Goal: Information Seeking & Learning: Learn about a topic

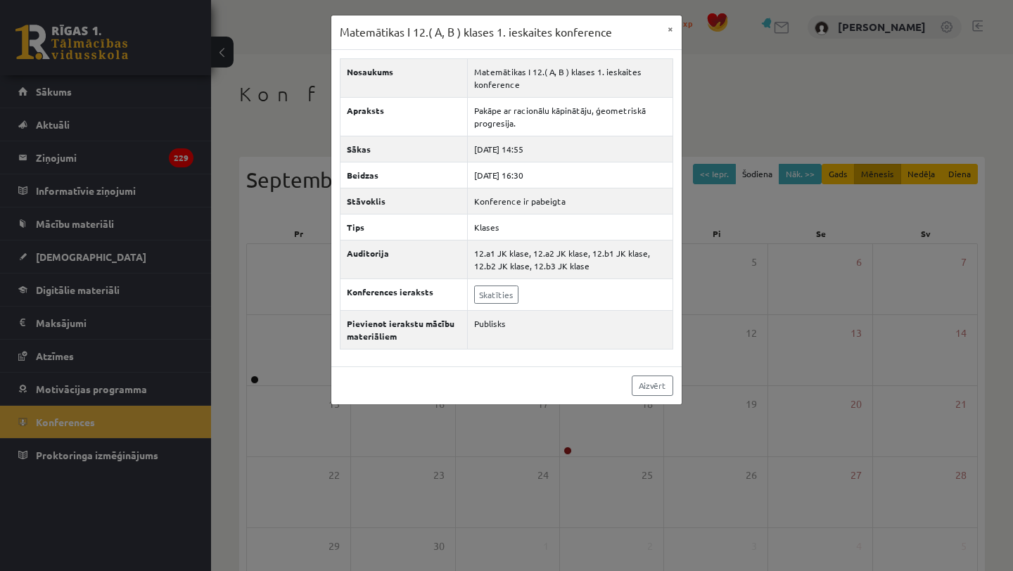
scroll to position [101, 0]
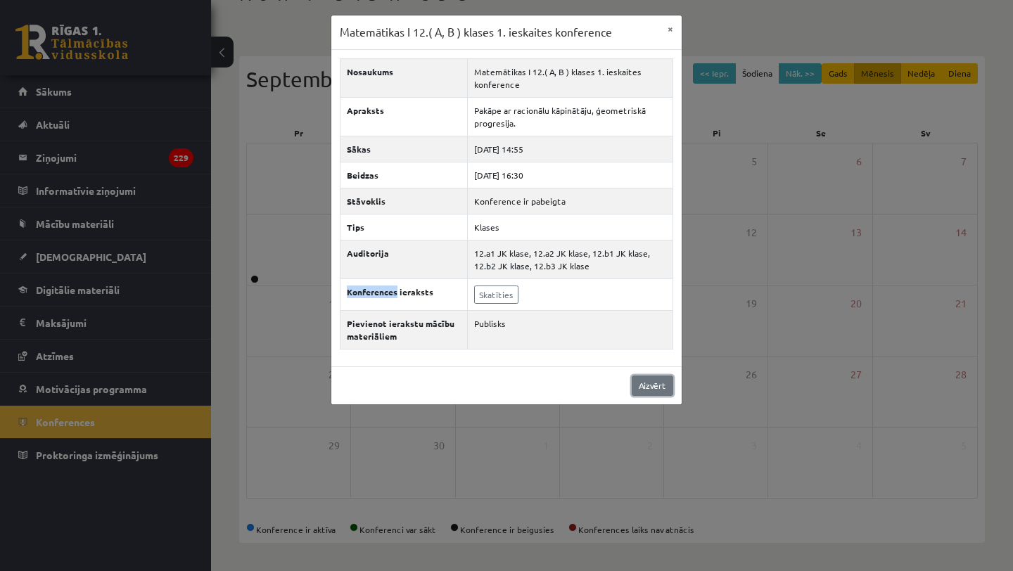
click at [663, 386] on link "Aizvērt" at bounding box center [653, 386] width 42 height 20
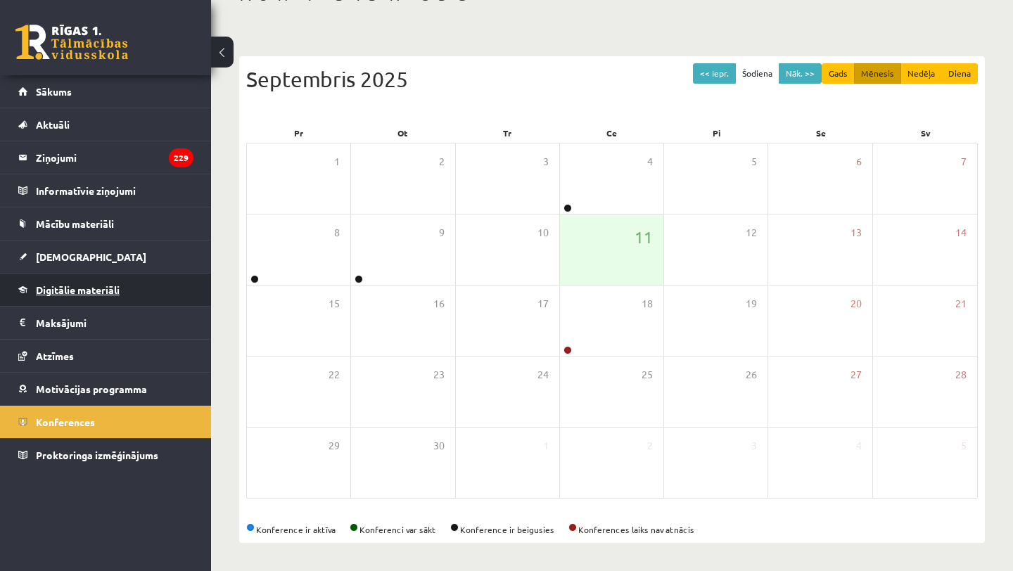
click at [77, 293] on span "Digitālie materiāli" at bounding box center [78, 289] width 84 height 13
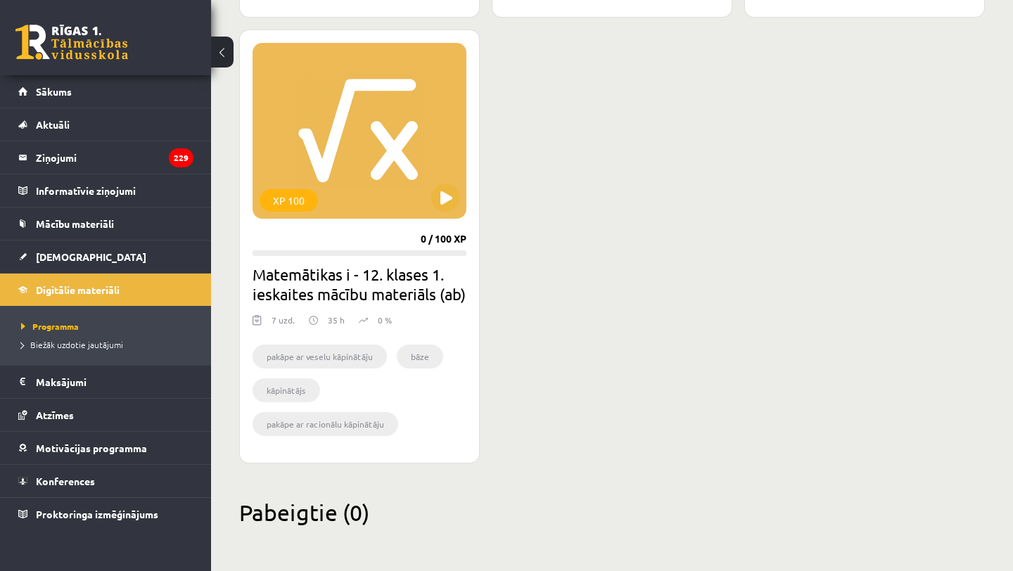
scroll to position [1728, 0]
click at [438, 184] on button at bounding box center [445, 198] width 28 height 28
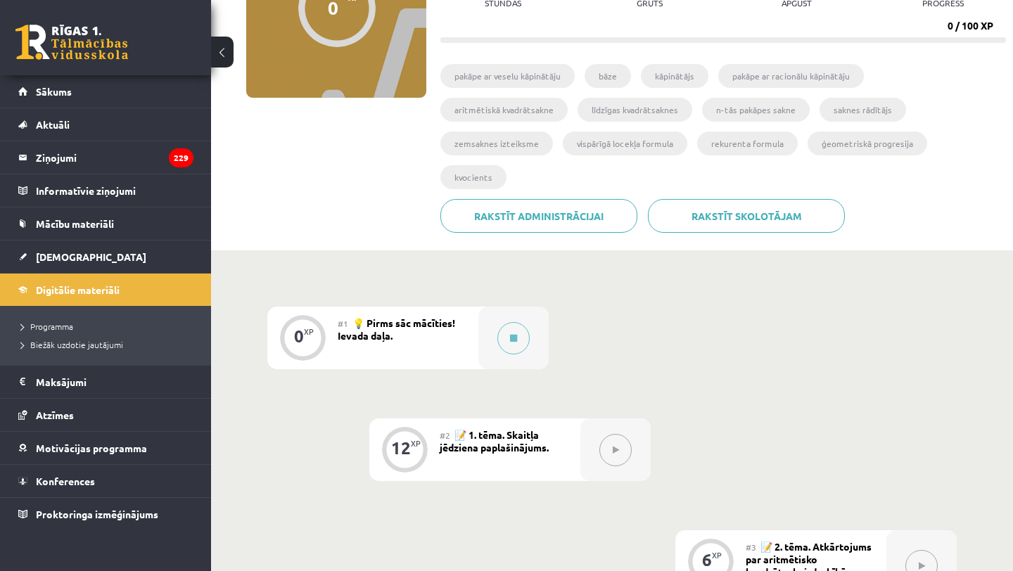
scroll to position [189, 0]
click at [435, 307] on div "#1 💡 Pirms sāc mācīties! Ievada daļa." at bounding box center [408, 338] width 141 height 63
click at [503, 323] on button at bounding box center [513, 339] width 32 height 32
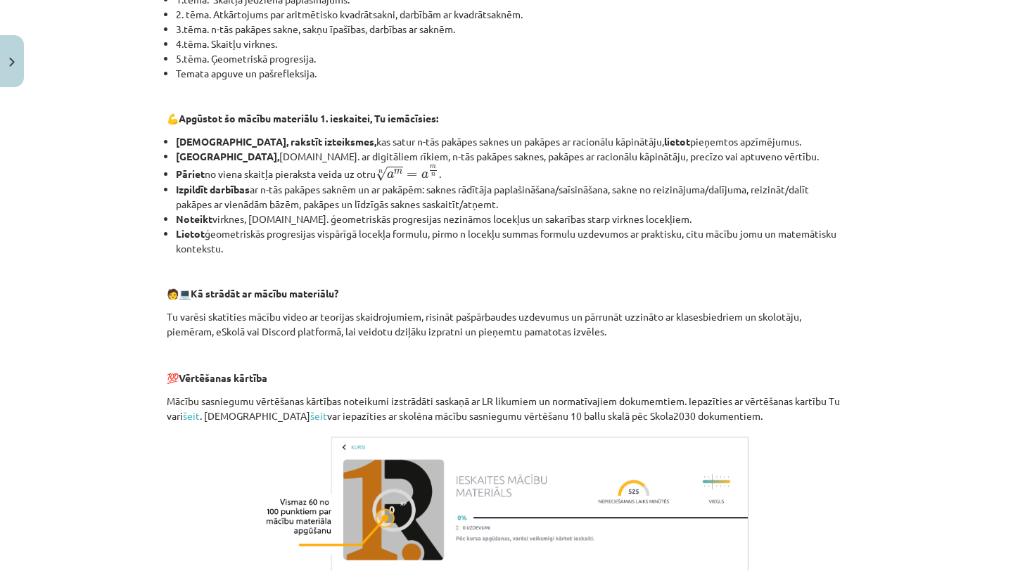
scroll to position [560, 0]
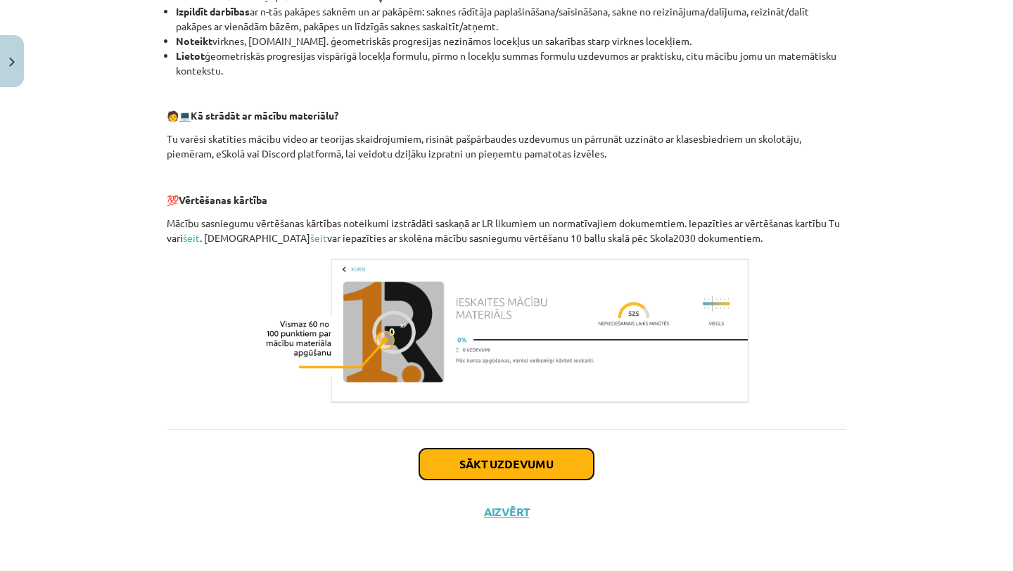
click at [501, 469] on button "Sākt uzdevumu" at bounding box center [506, 464] width 174 height 31
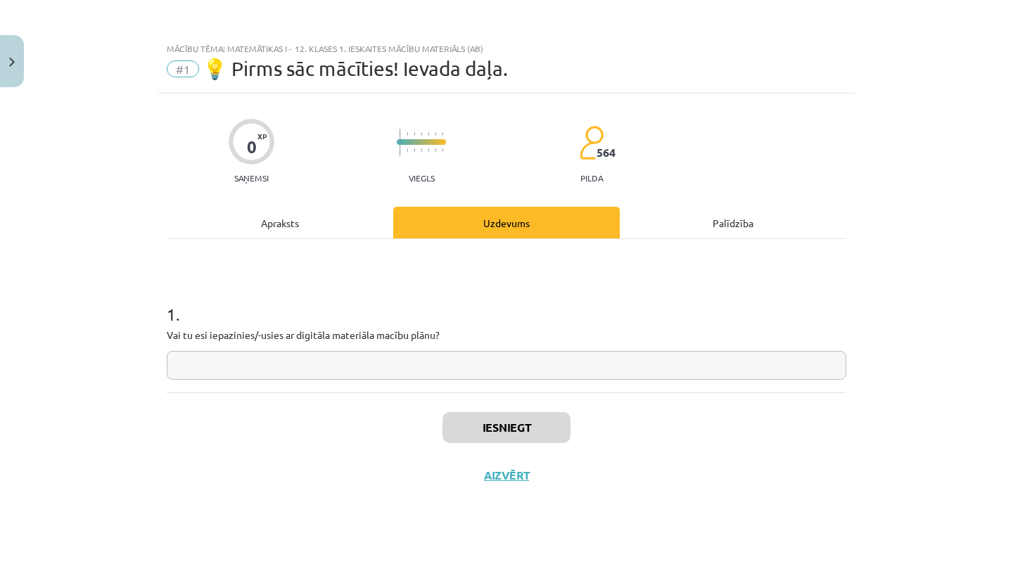
click at [333, 369] on input "text" at bounding box center [507, 365] width 680 height 29
type input "**"
click at [494, 424] on button "Iesniegt" at bounding box center [506, 427] width 128 height 31
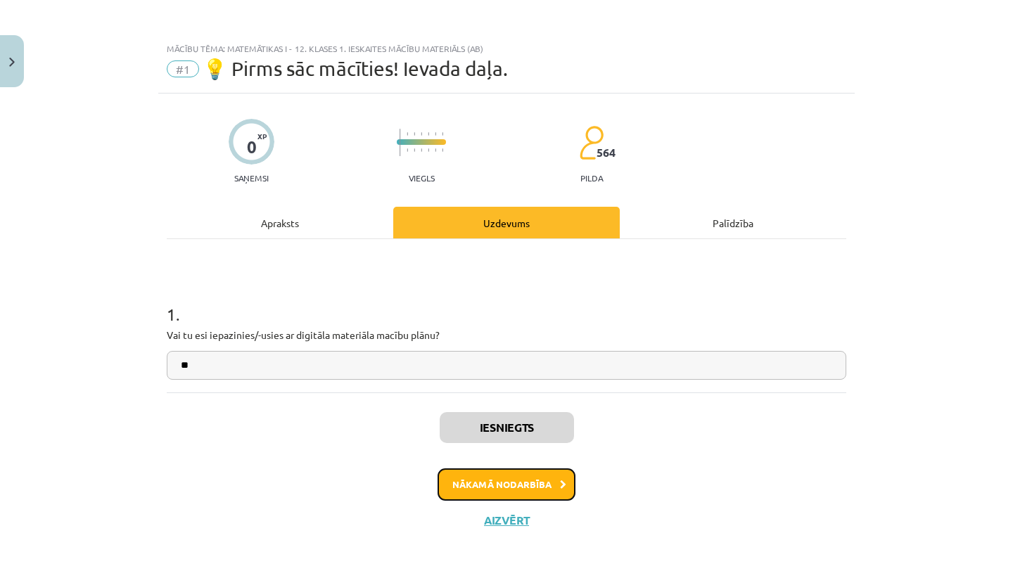
click at [513, 482] on button "Nākamā nodarbība" at bounding box center [507, 484] width 138 height 32
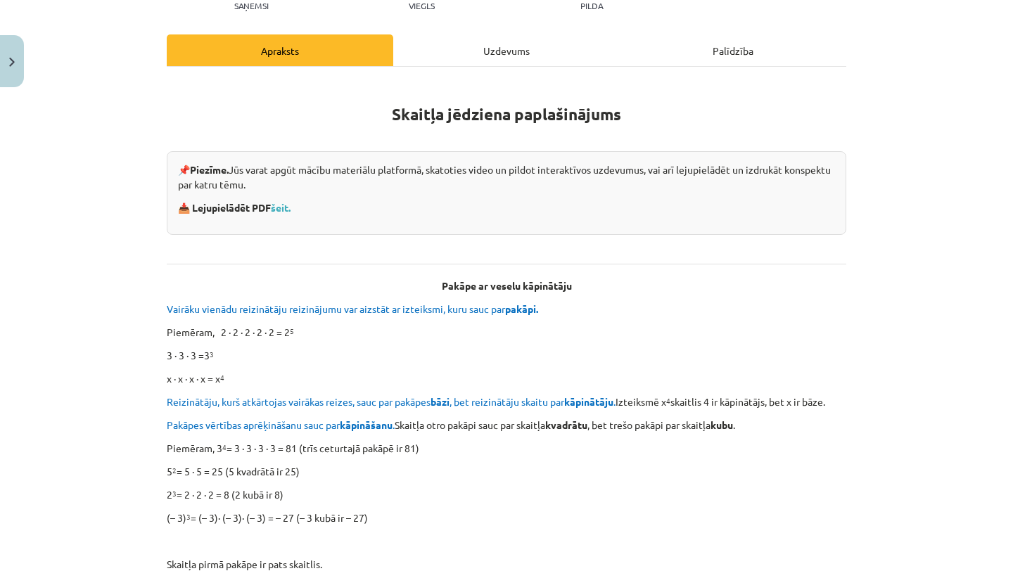
scroll to position [174, 0]
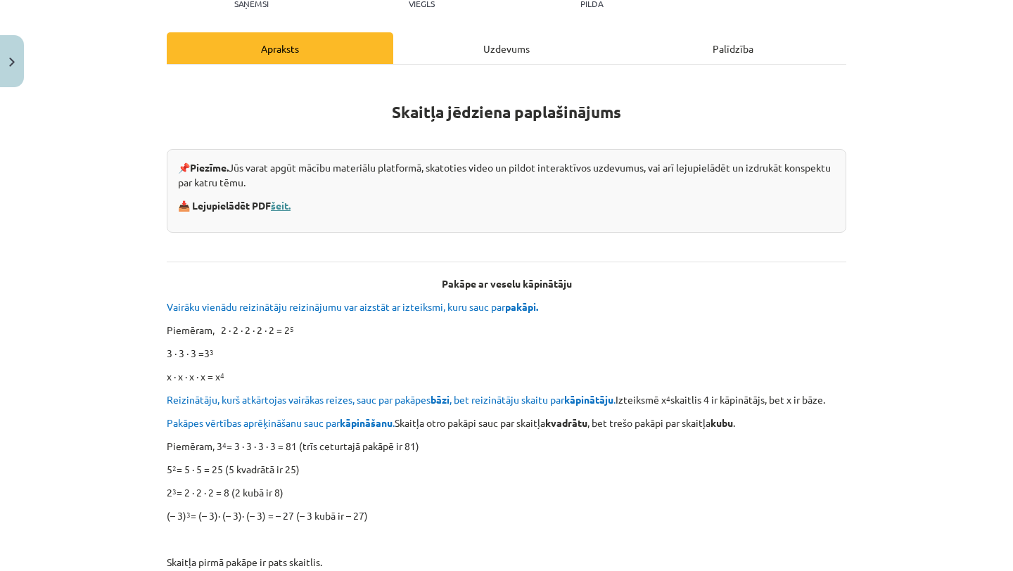
click at [288, 205] on link "šeit." at bounding box center [281, 205] width 20 height 13
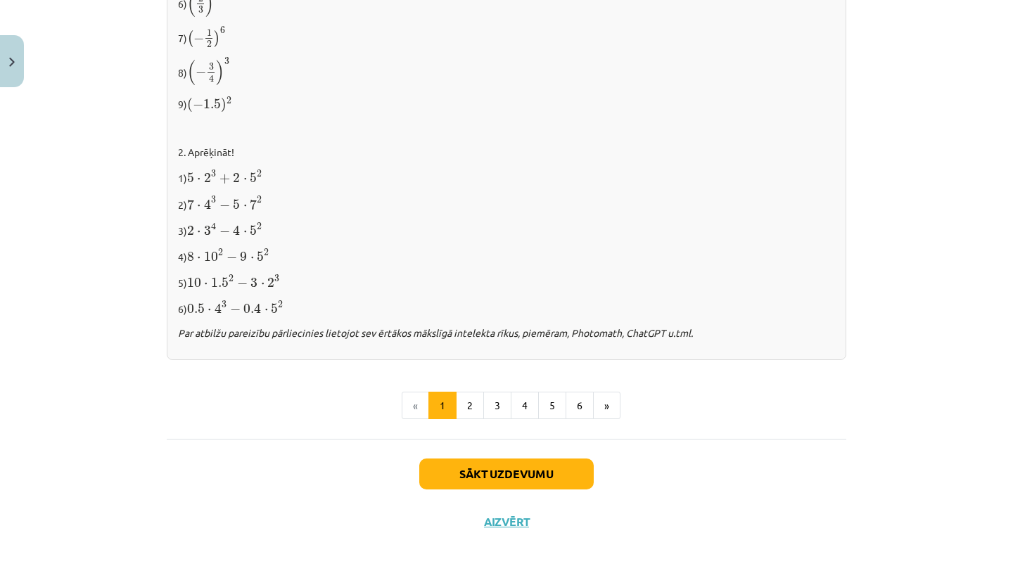
scroll to position [1422, 0]
click at [475, 395] on button "2" at bounding box center [470, 404] width 28 height 28
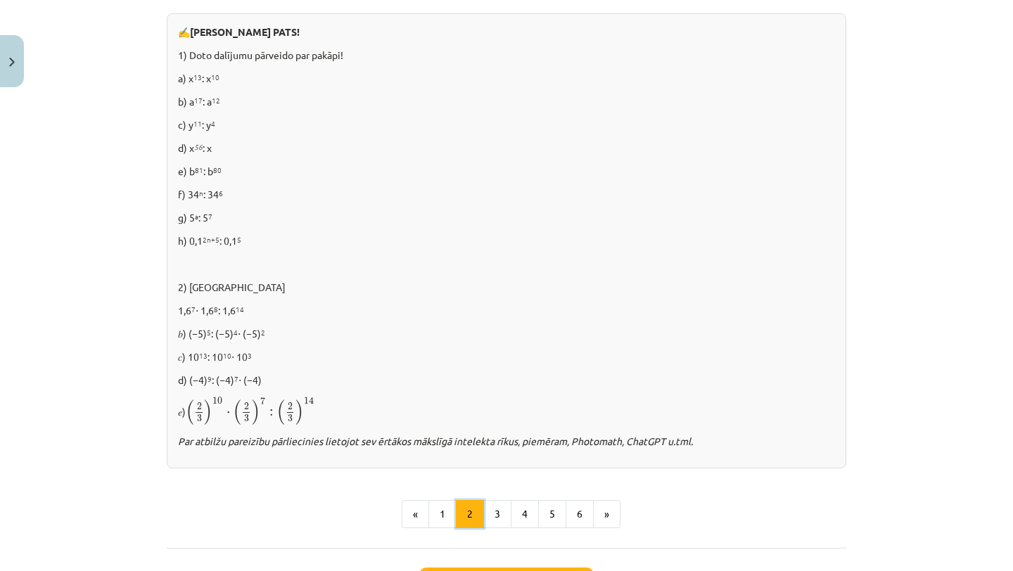
scroll to position [921, 0]
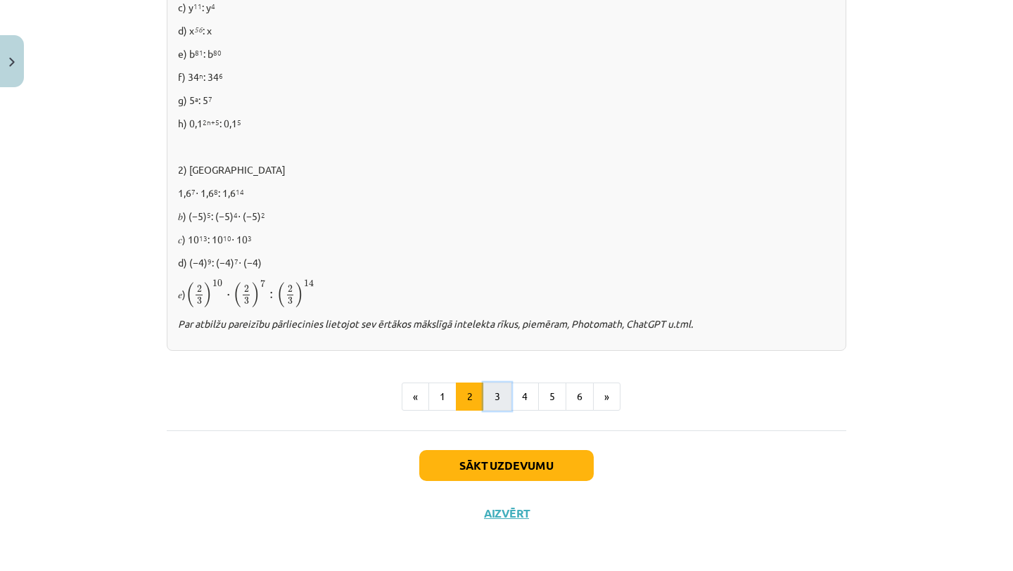
click at [498, 393] on button "3" at bounding box center [497, 397] width 28 height 28
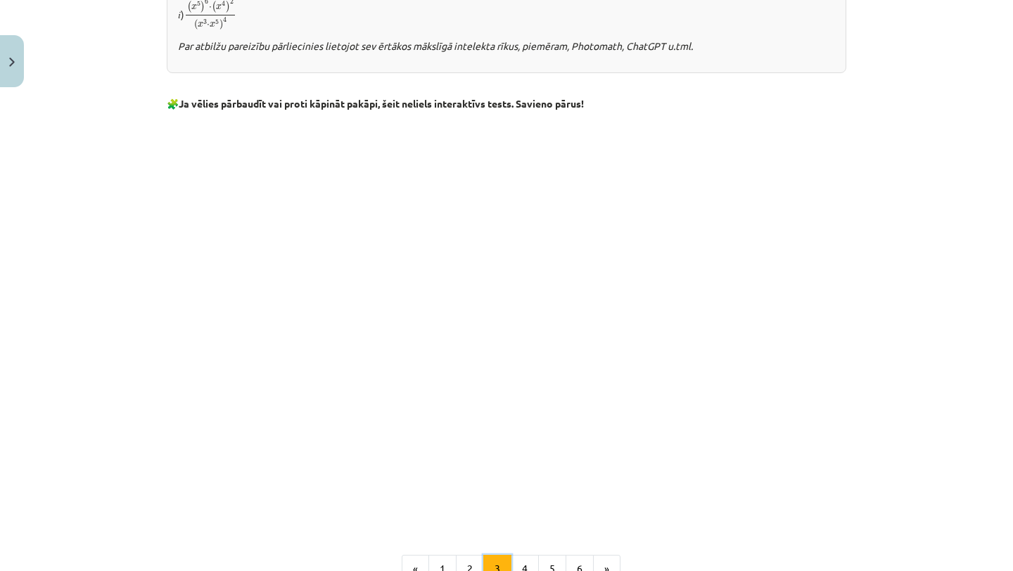
scroll to position [1083, 0]
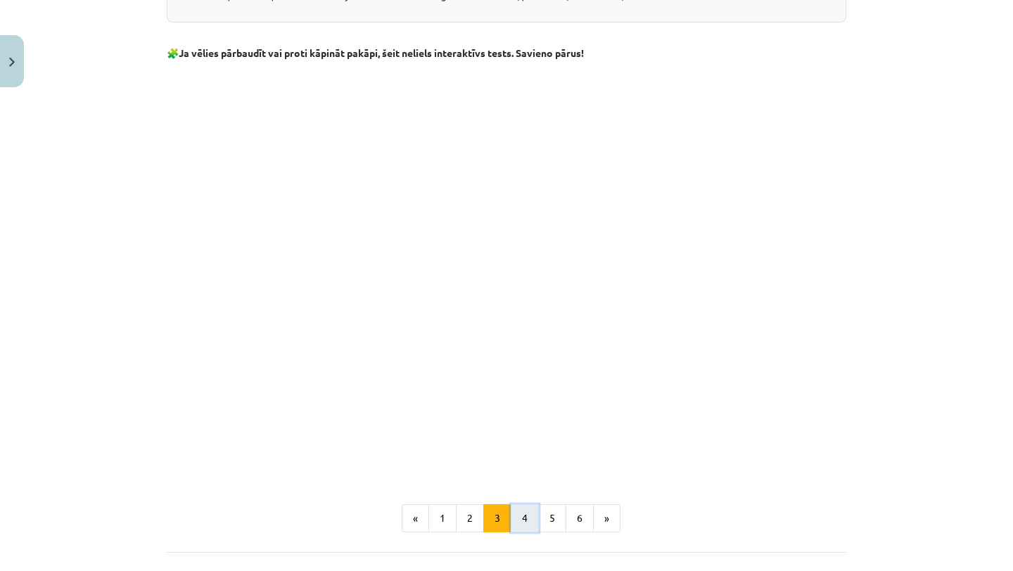
click at [529, 515] on button "4" at bounding box center [525, 518] width 28 height 28
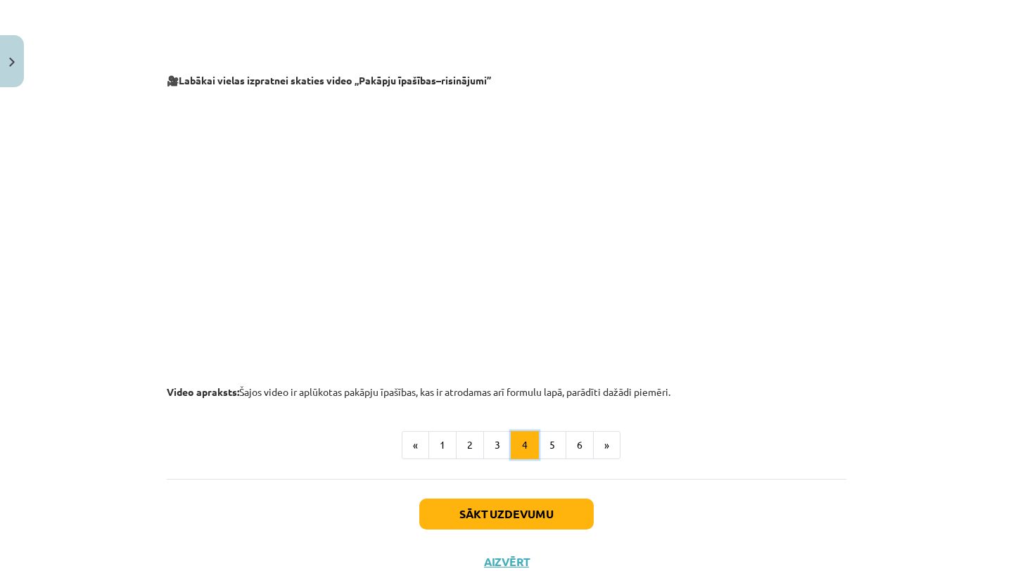
scroll to position [1423, 0]
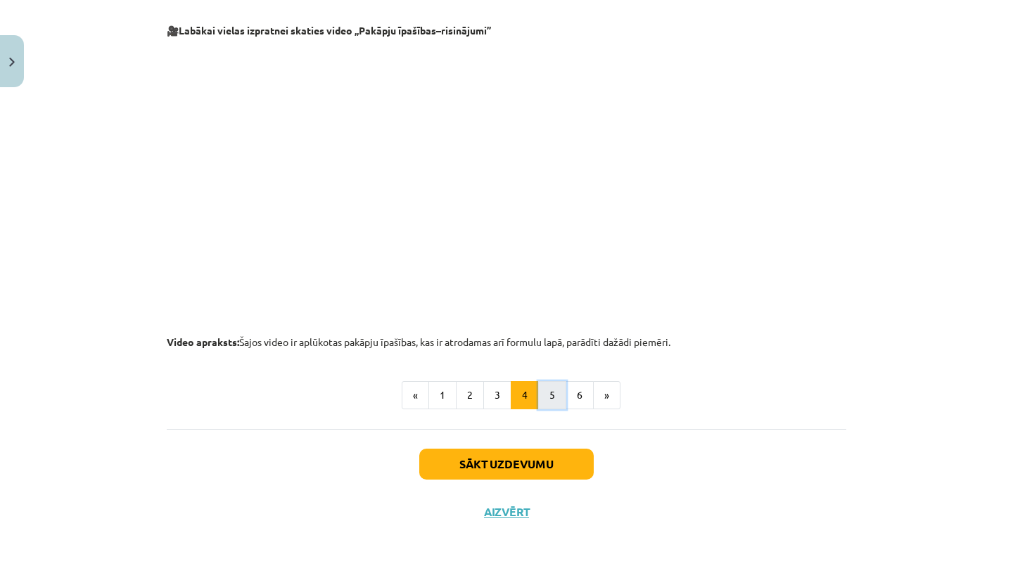
click at [557, 398] on button "5" at bounding box center [552, 395] width 28 height 28
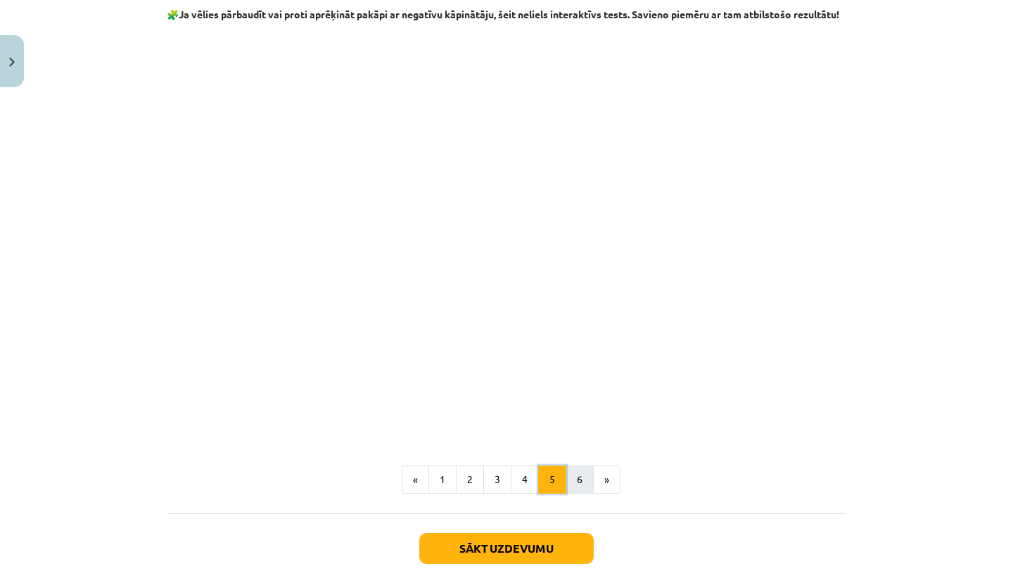
scroll to position [1520, 0]
click at [570, 493] on button "6" at bounding box center [580, 479] width 28 height 28
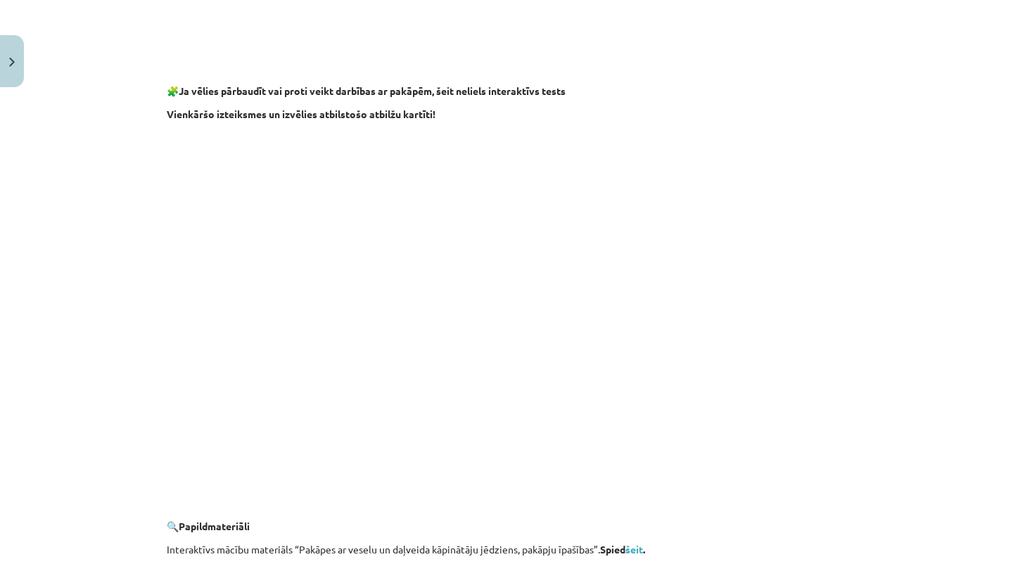
scroll to position [1295, 0]
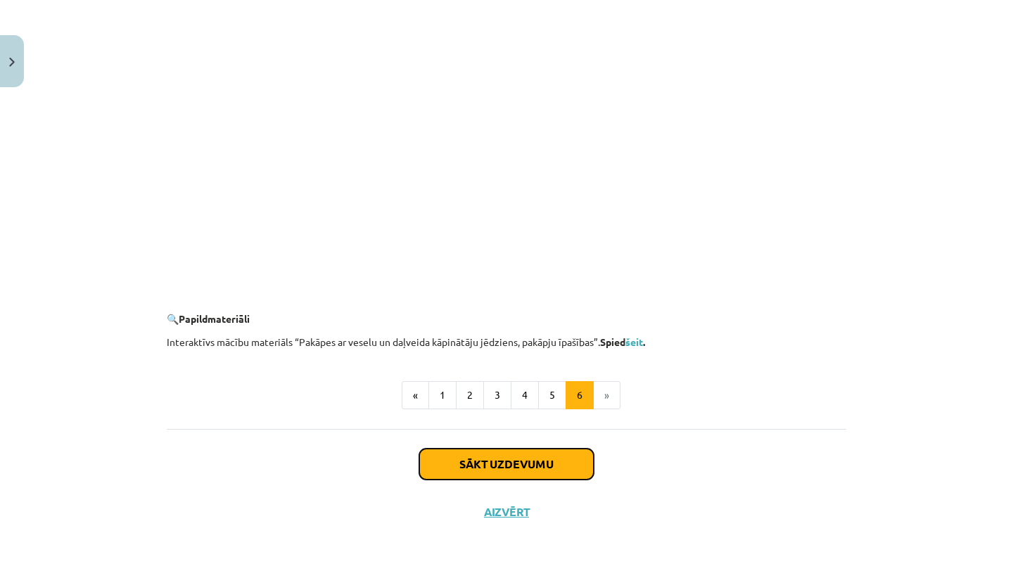
click at [500, 466] on button "Sākt uzdevumu" at bounding box center [506, 464] width 174 height 31
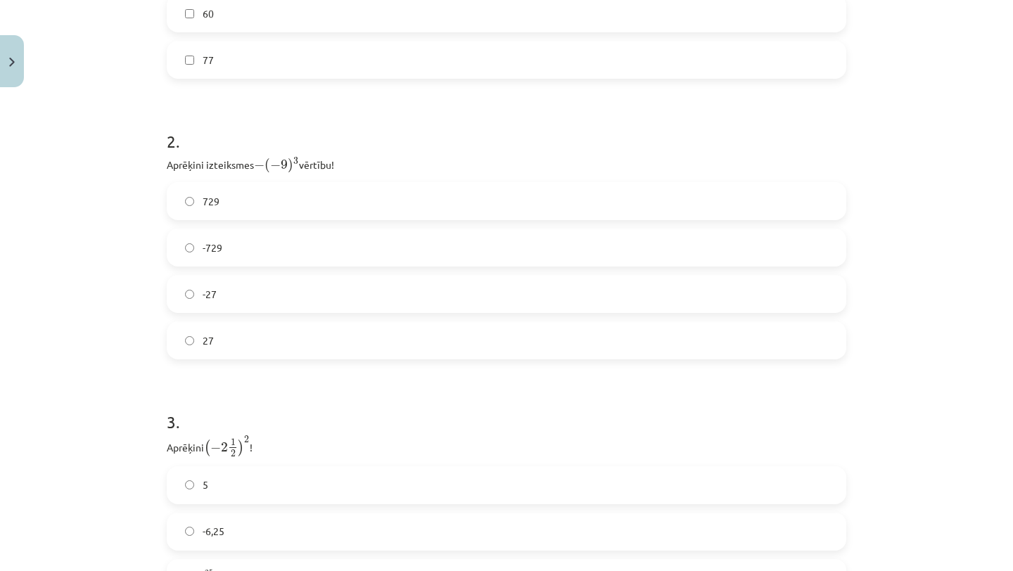
scroll to position [496, 0]
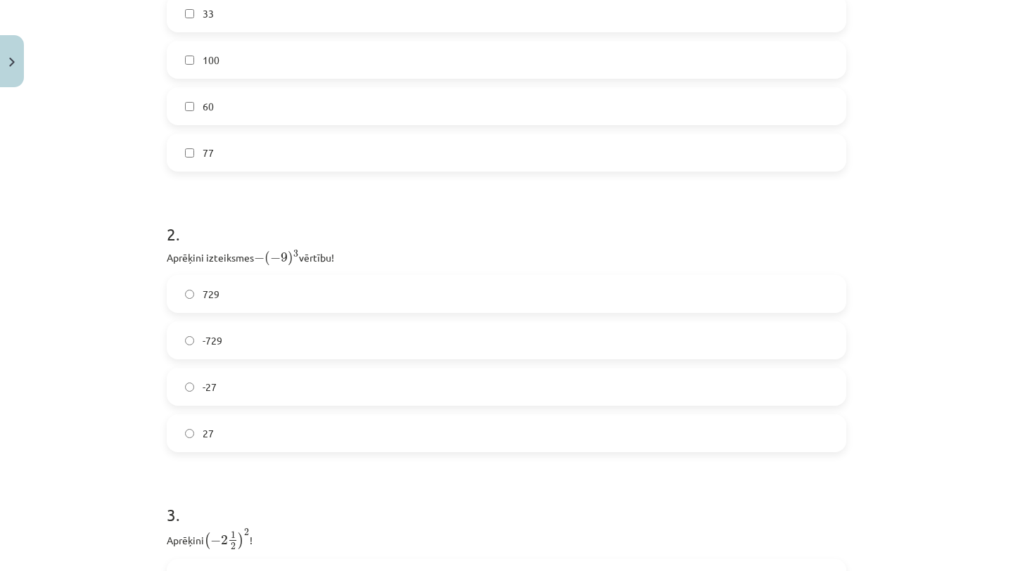
click at [216, 287] on span "729" at bounding box center [211, 294] width 17 height 15
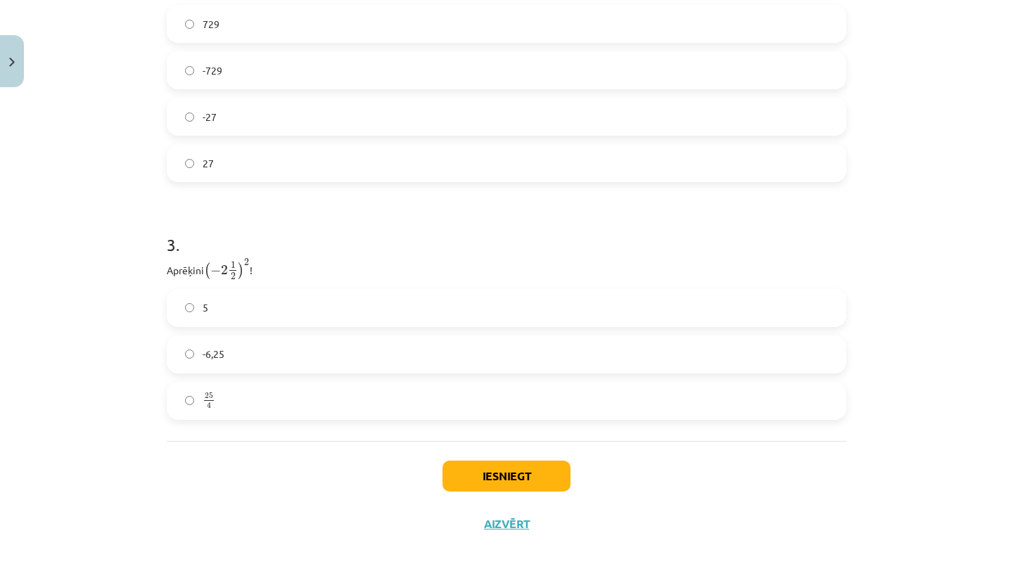
scroll to position [777, 0]
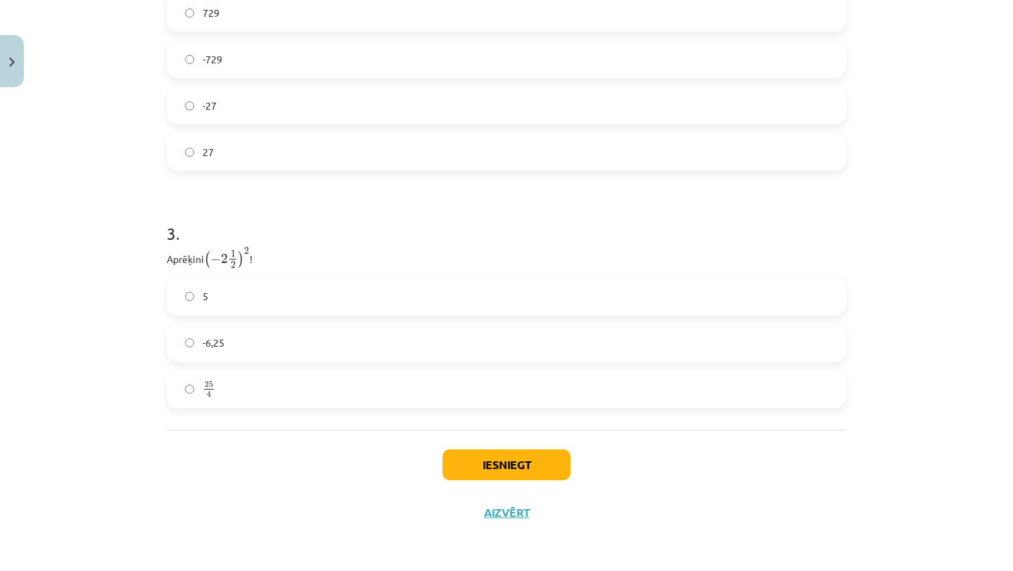
click at [200, 389] on label "25 4 25 4" at bounding box center [506, 389] width 677 height 35
click at [478, 459] on button "Iesniegt" at bounding box center [506, 464] width 128 height 31
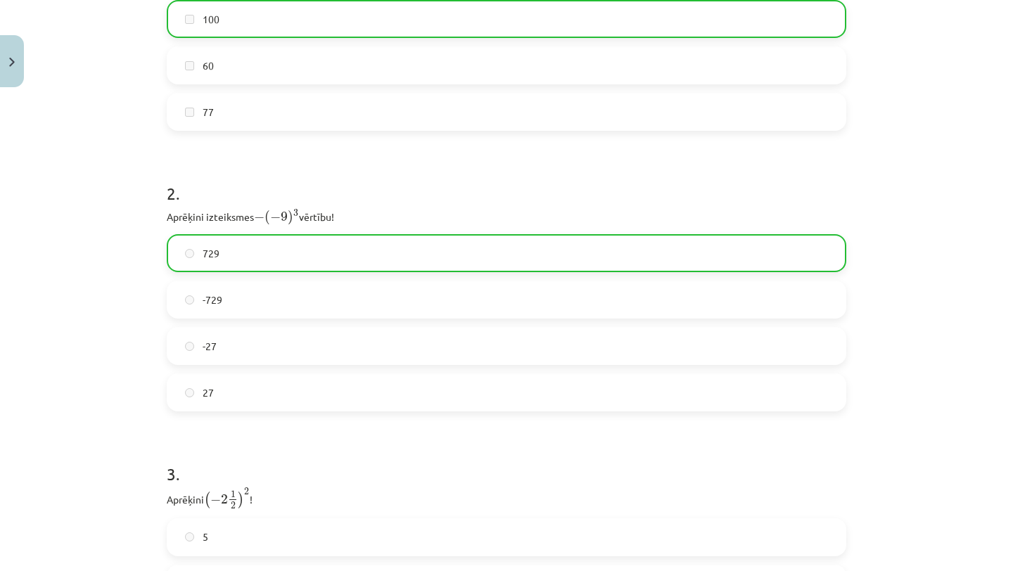
scroll to position [822, 0]
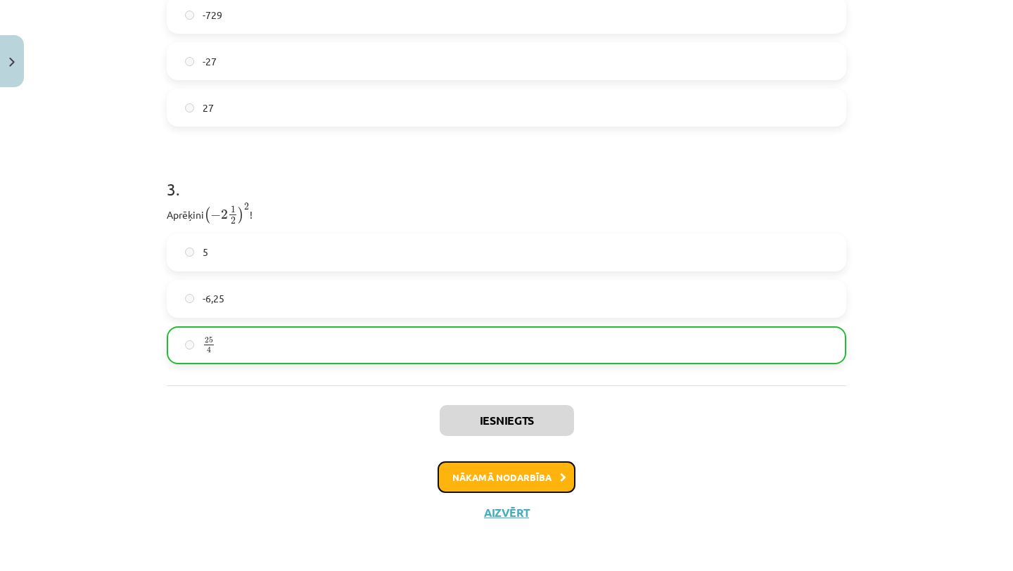
click at [512, 473] on button "Nākamā nodarbība" at bounding box center [507, 477] width 138 height 32
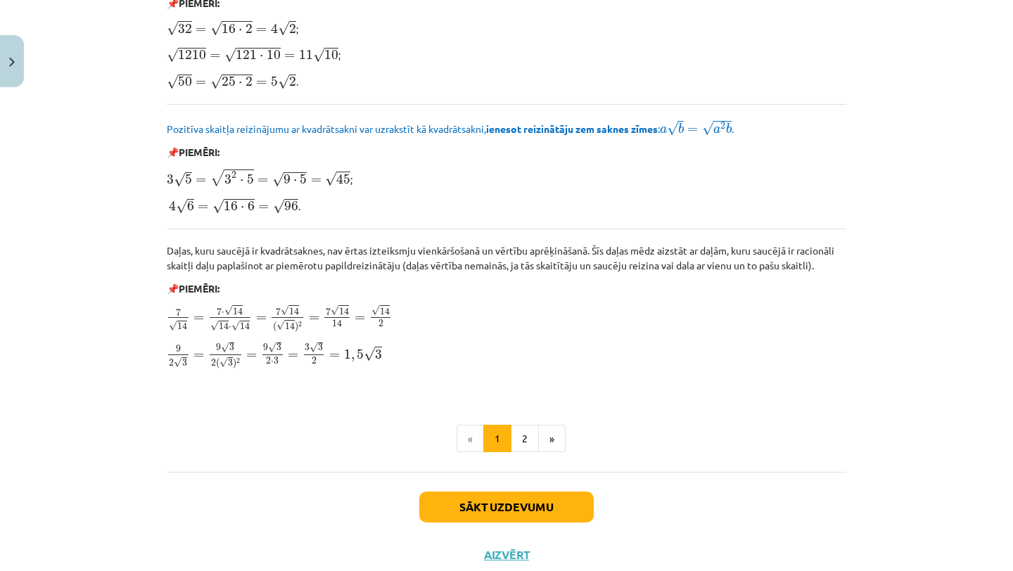
scroll to position [1631, 0]
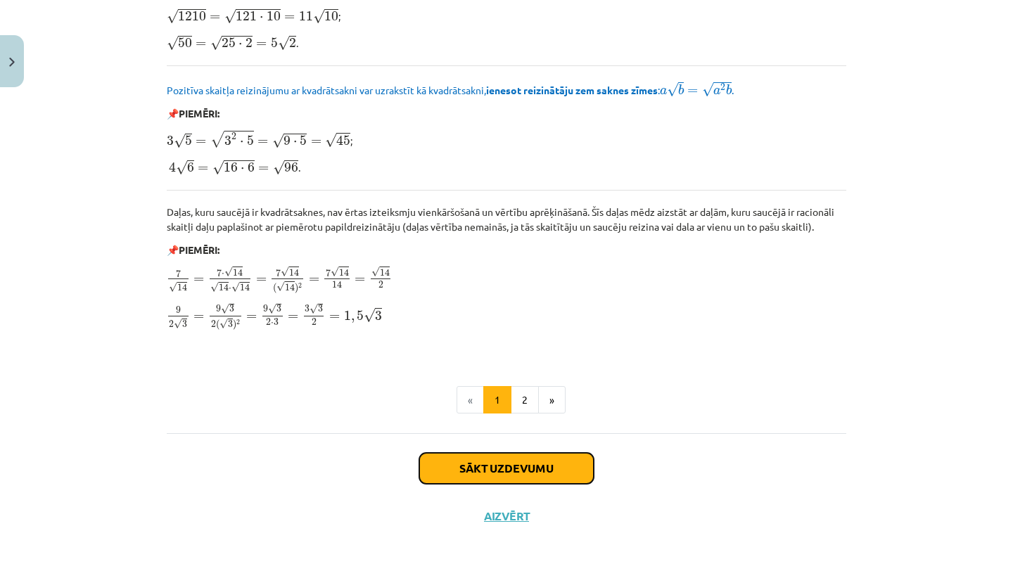
click at [499, 471] on button "Sākt uzdevumu" at bounding box center [506, 468] width 174 height 31
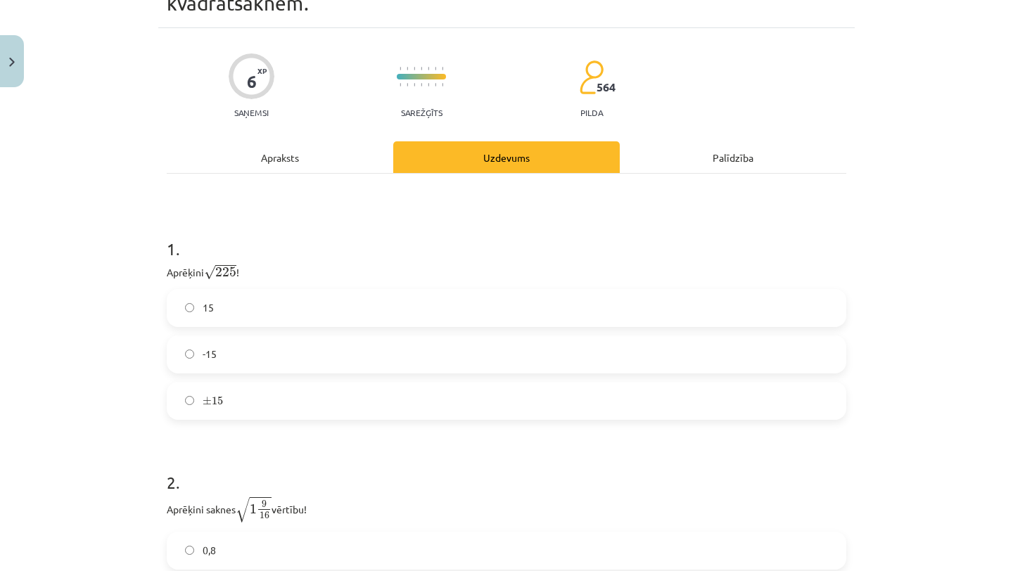
scroll to position [114, 0]
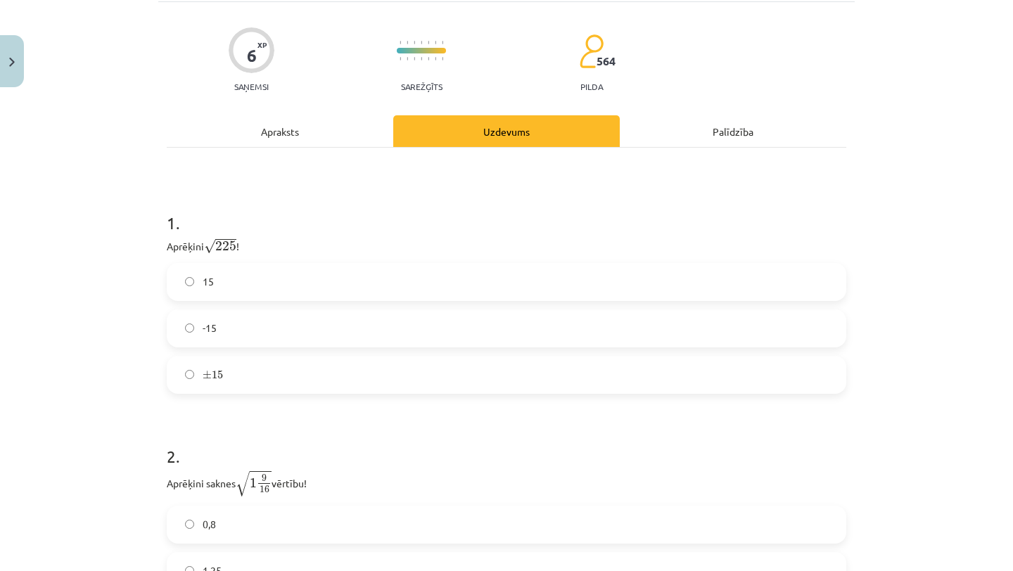
click at [274, 283] on label "15" at bounding box center [506, 281] width 677 height 35
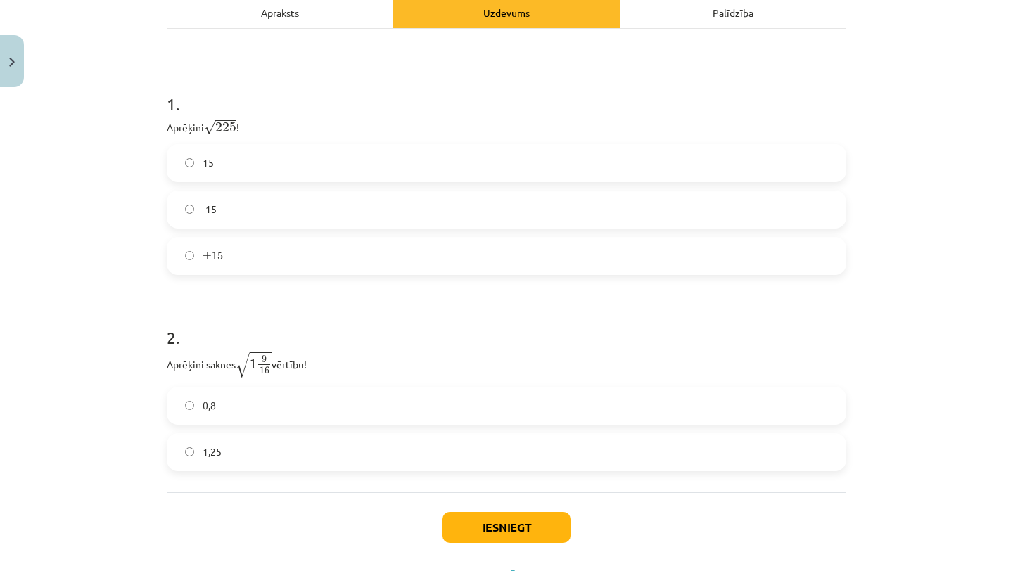
scroll to position [295, 0]
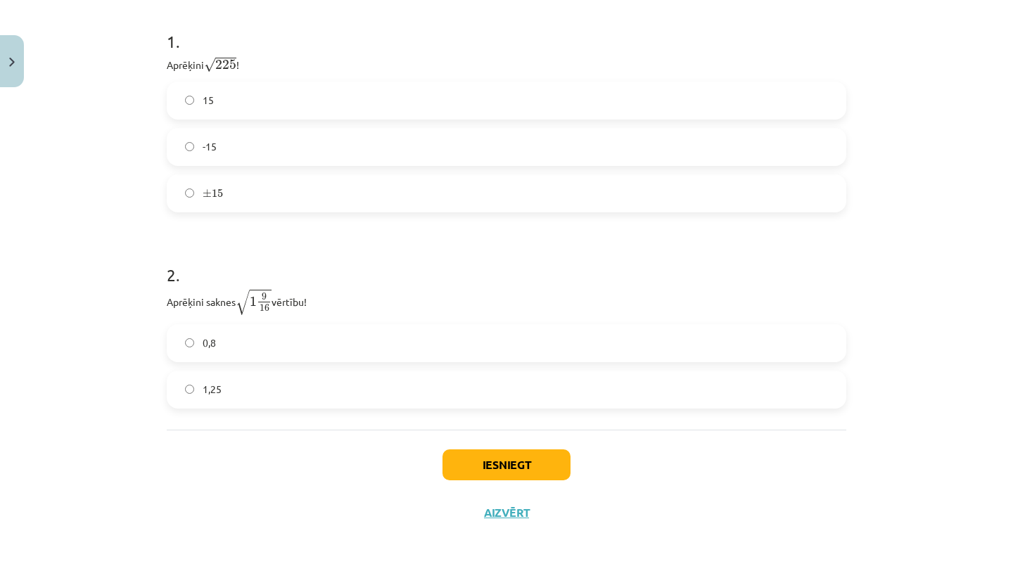
click at [205, 383] on span "1,25" at bounding box center [212, 389] width 19 height 15
click at [544, 469] on button "Iesniegt" at bounding box center [506, 464] width 128 height 31
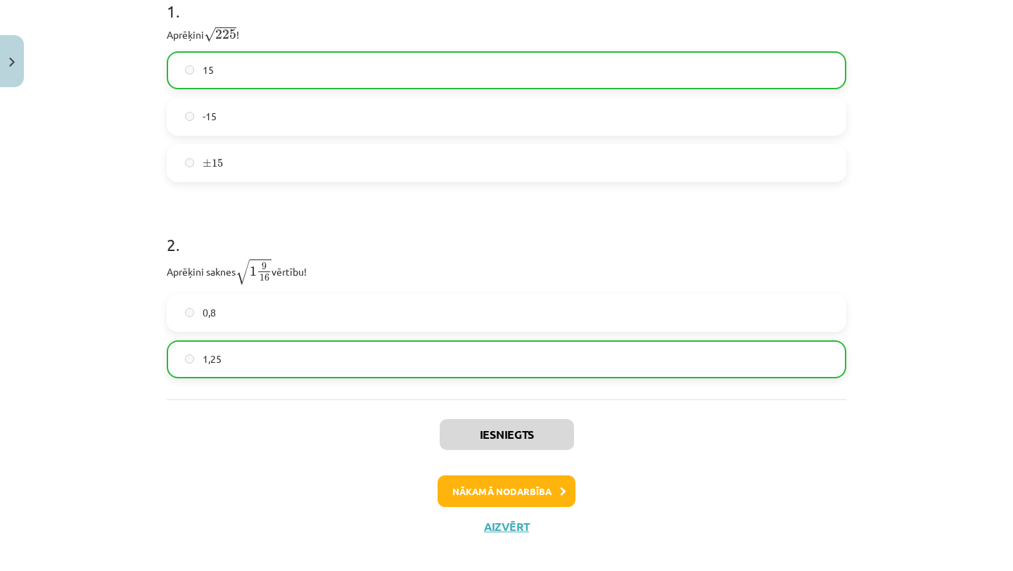
scroll to position [340, 0]
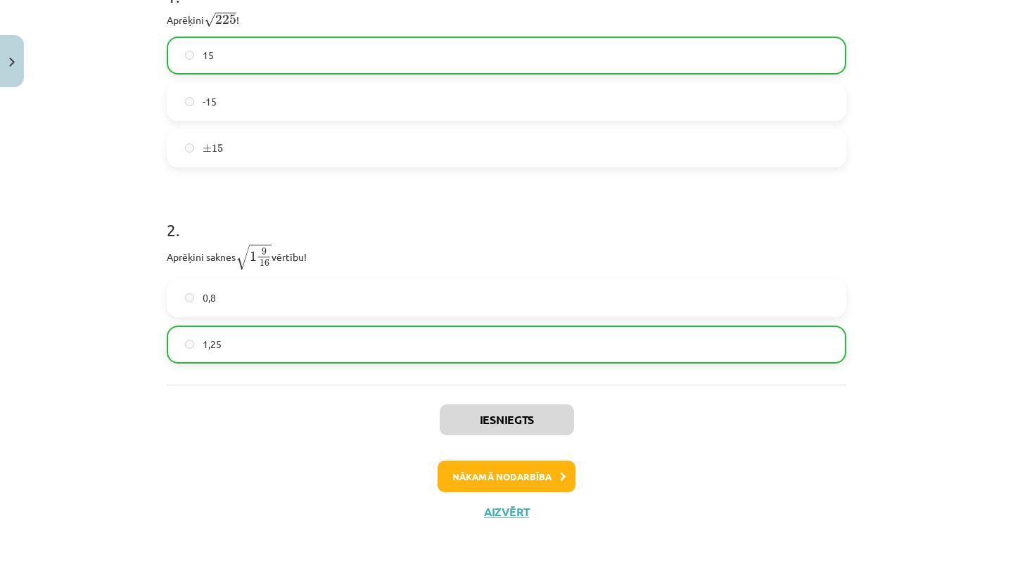
click at [485, 480] on div "Iesniegts Nākamā nodarbība Aizvērt" at bounding box center [507, 456] width 680 height 143
click at [485, 480] on button "Nākamā nodarbība" at bounding box center [507, 477] width 138 height 32
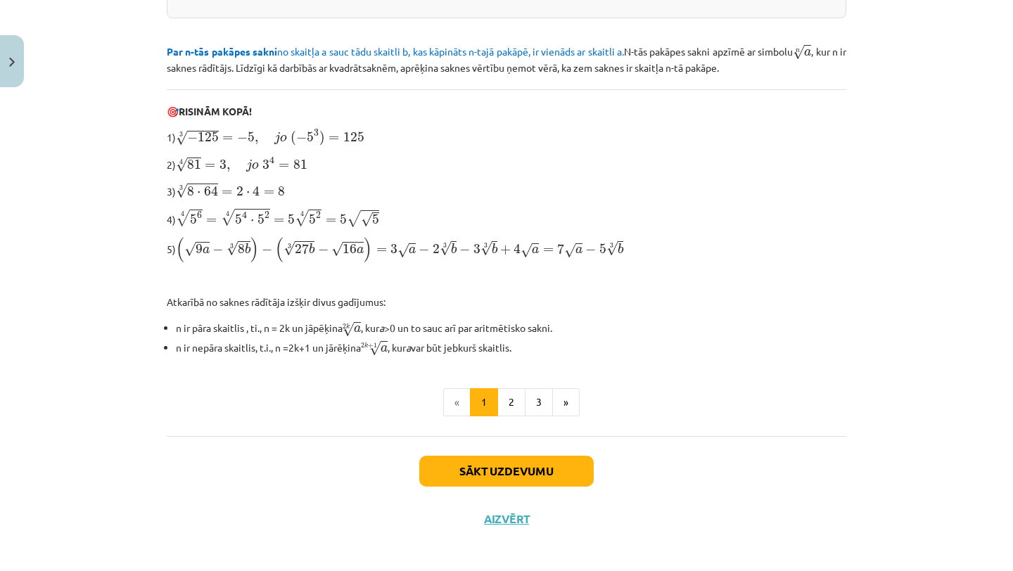
scroll to position [392, 0]
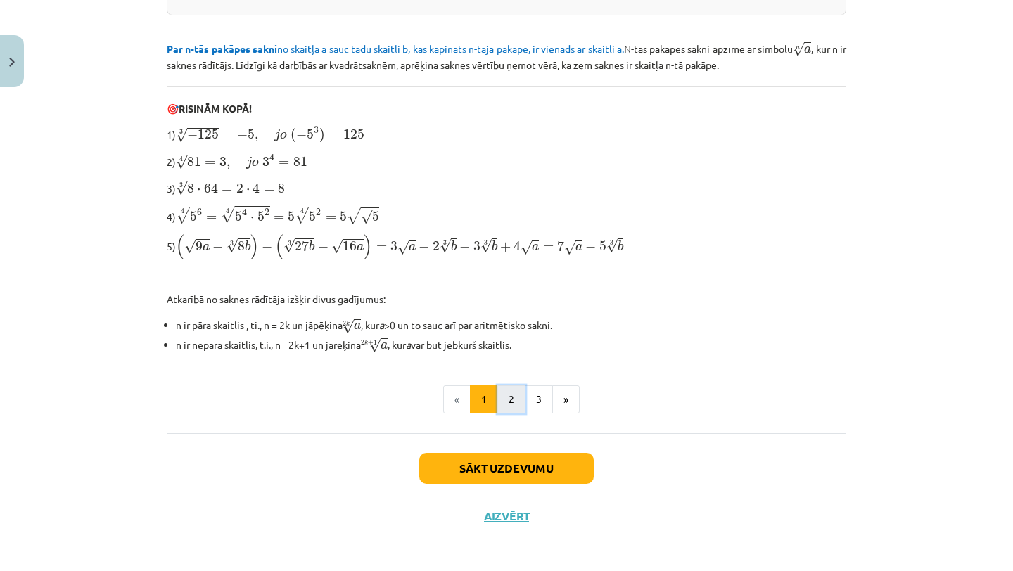
click at [516, 402] on button "2" at bounding box center [511, 399] width 28 height 28
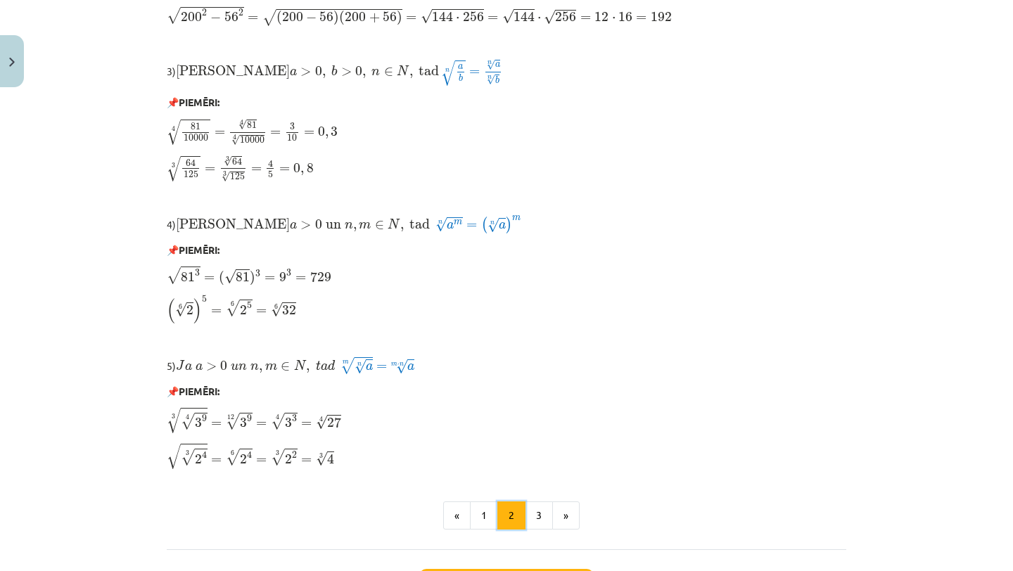
scroll to position [1078, 0]
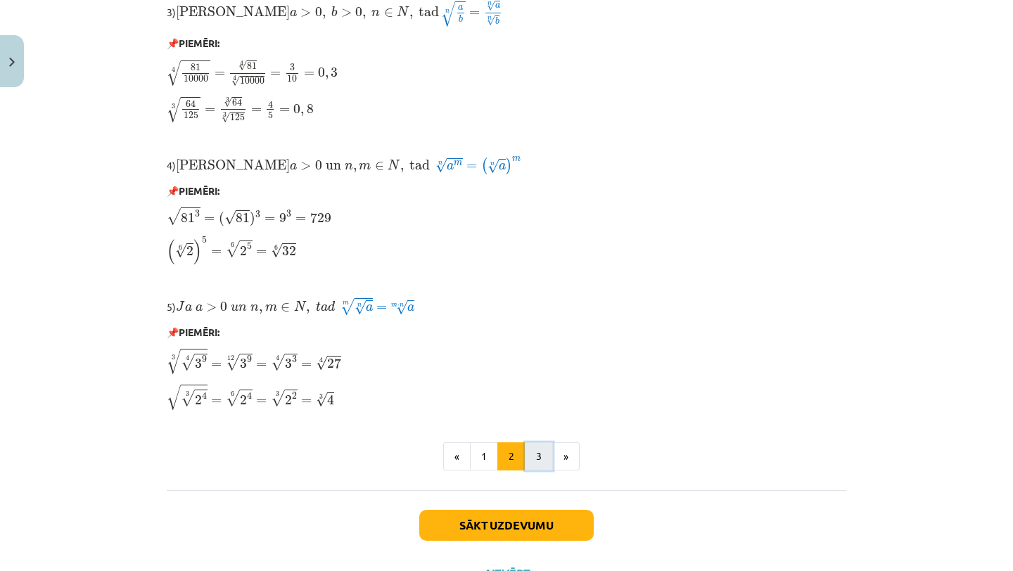
click at [544, 442] on button "3" at bounding box center [539, 456] width 28 height 28
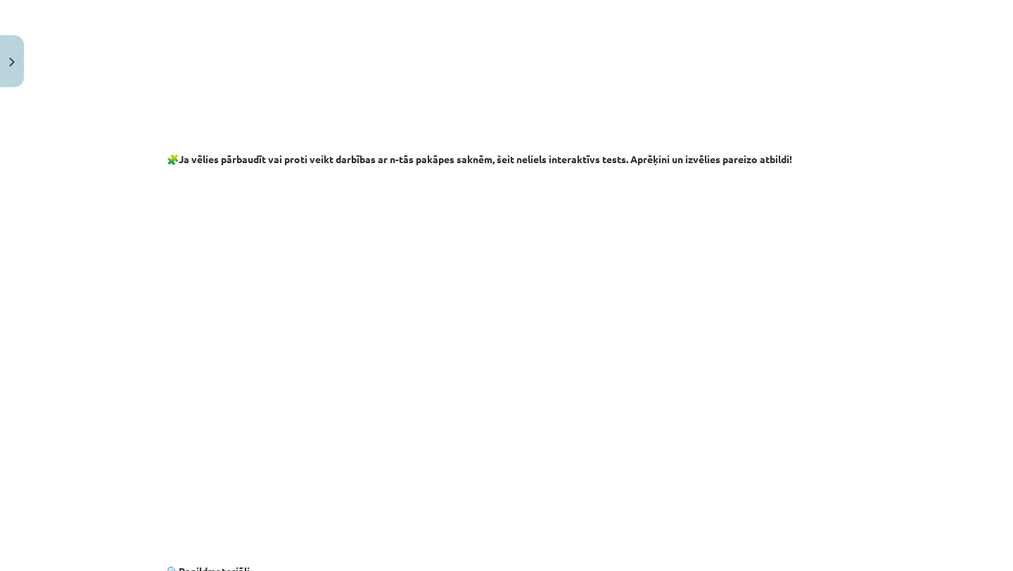
scroll to position [2496, 0]
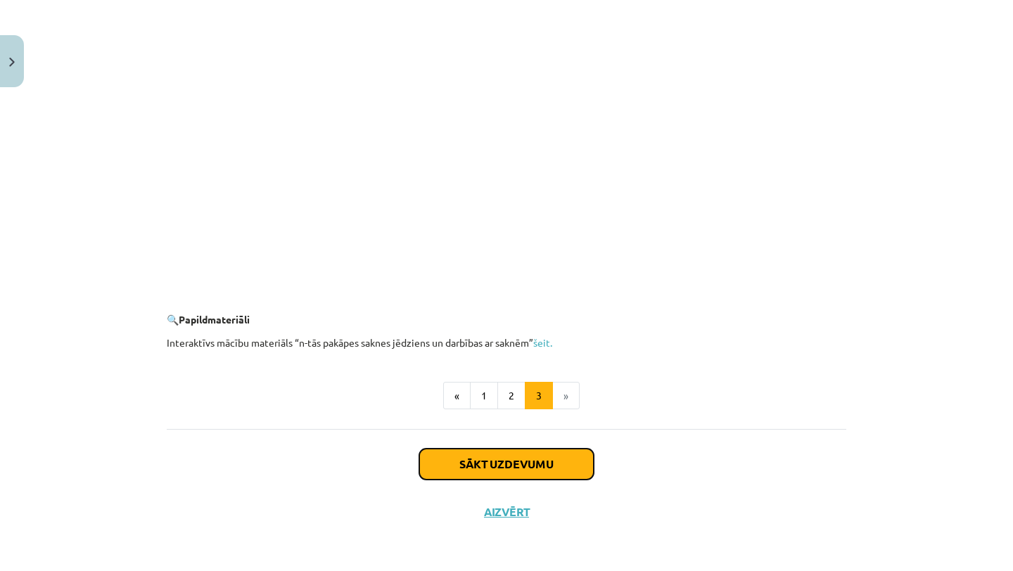
click at [502, 458] on button "Sākt uzdevumu" at bounding box center [506, 464] width 174 height 31
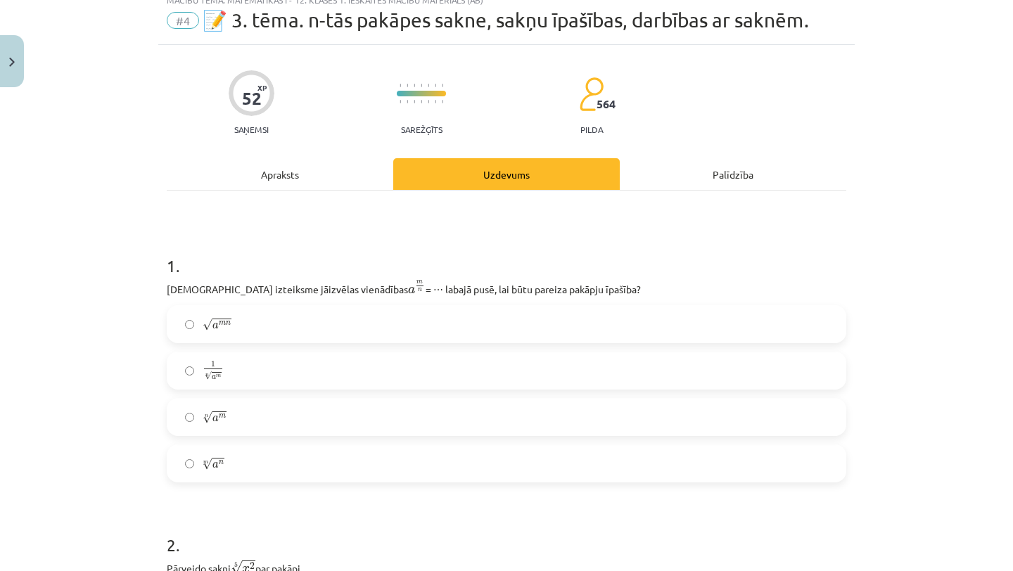
scroll to position [35, 0]
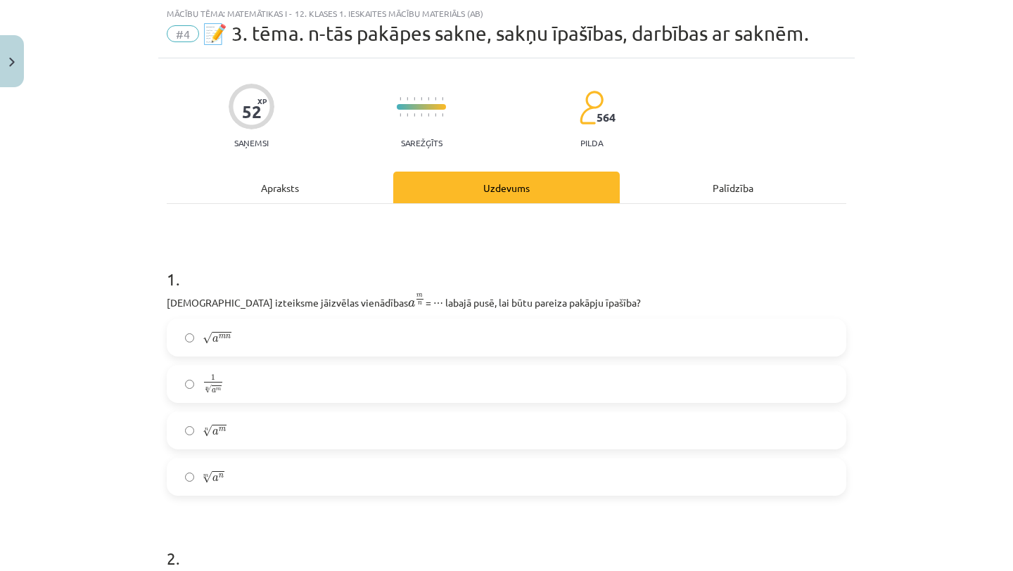
click at [278, 423] on label "n √ a m a m n" at bounding box center [506, 430] width 677 height 35
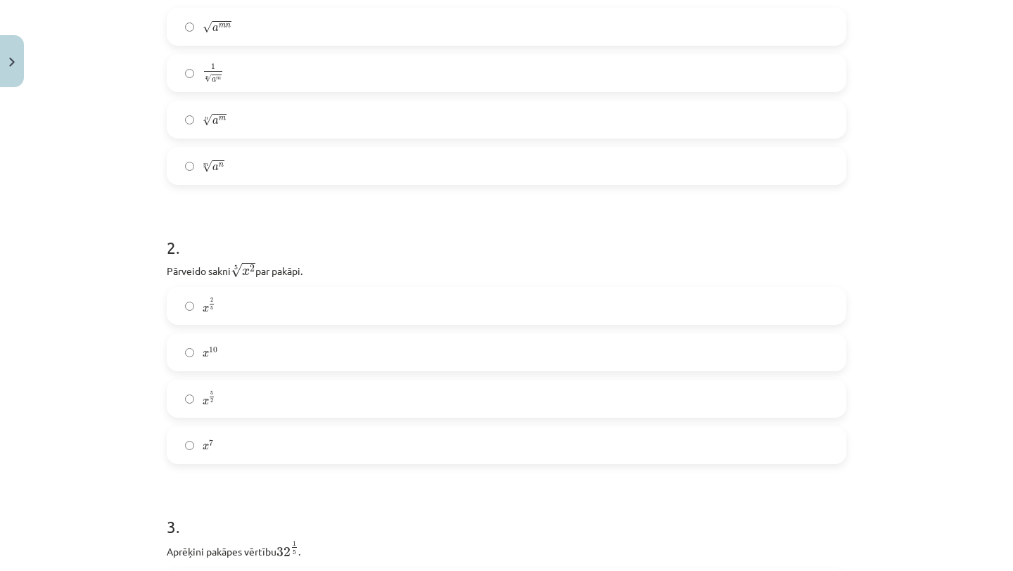
scroll to position [379, 0]
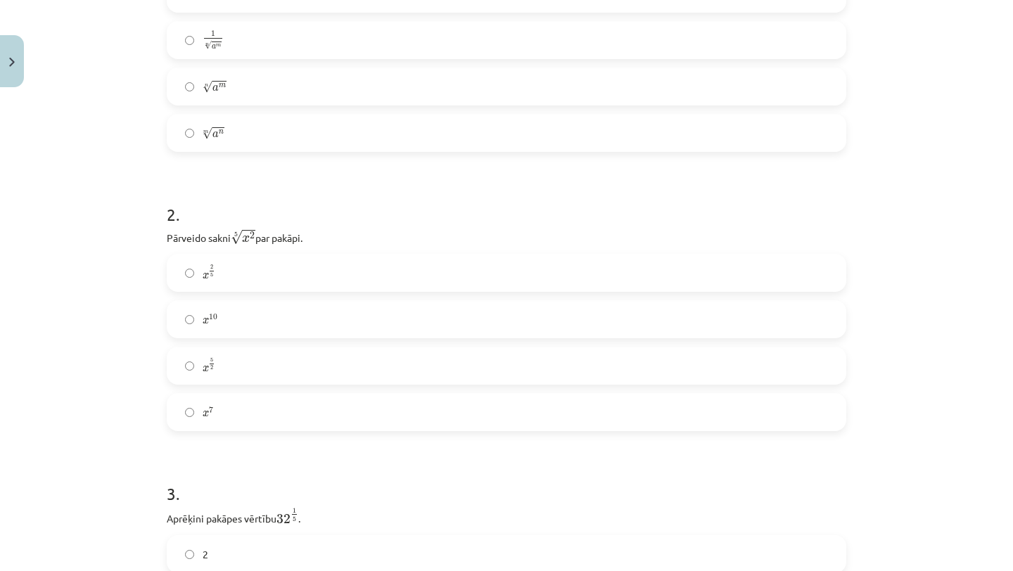
click at [247, 274] on label "x 2 5 x 2 5" at bounding box center [506, 272] width 677 height 35
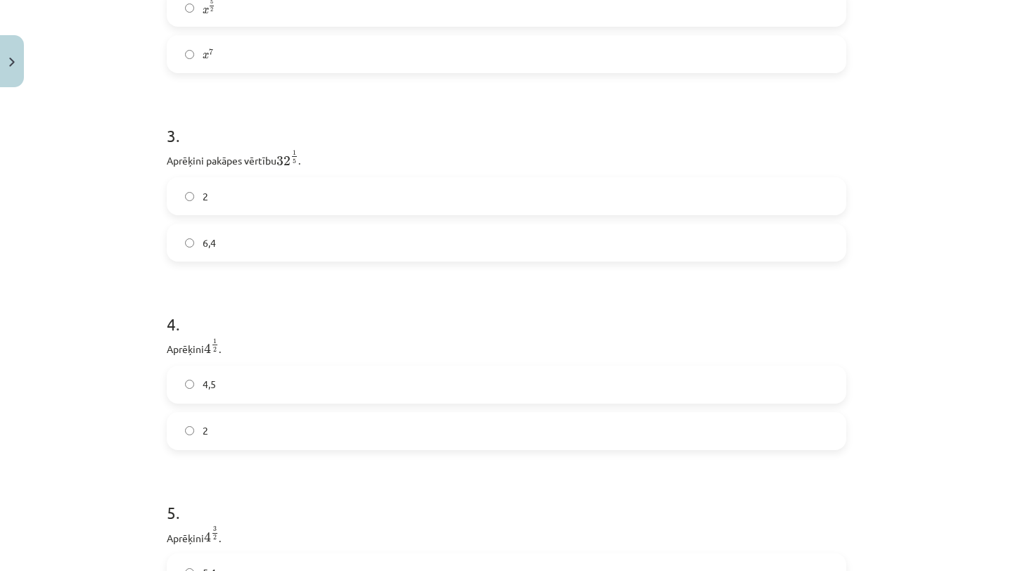
scroll to position [736, 0]
click at [314, 201] on label "2" at bounding box center [506, 197] width 677 height 35
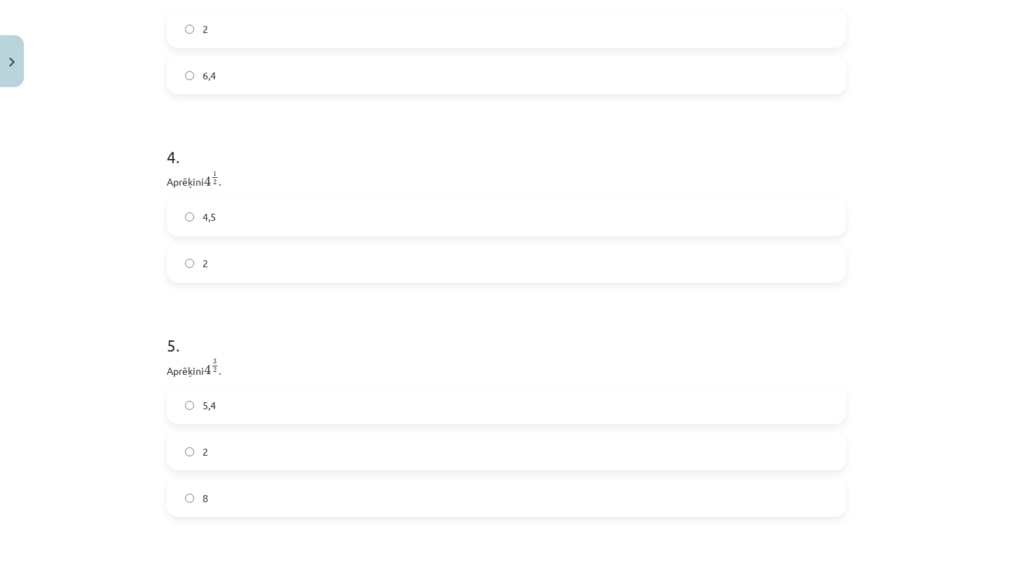
scroll to position [916, 0]
click at [252, 250] on label "2" at bounding box center [506, 252] width 677 height 35
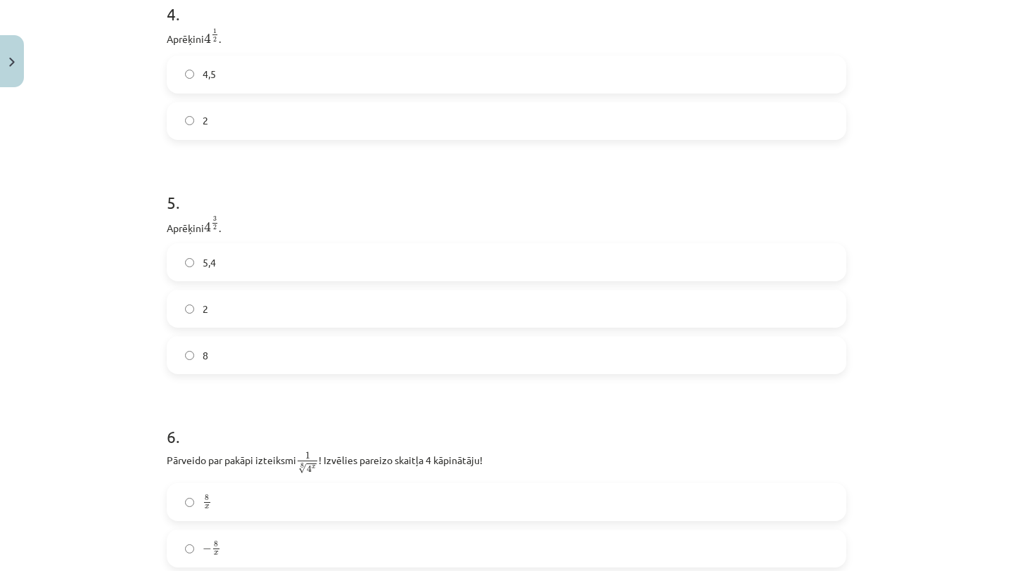
scroll to position [1053, 0]
click at [333, 337] on label "8" at bounding box center [506, 349] width 677 height 35
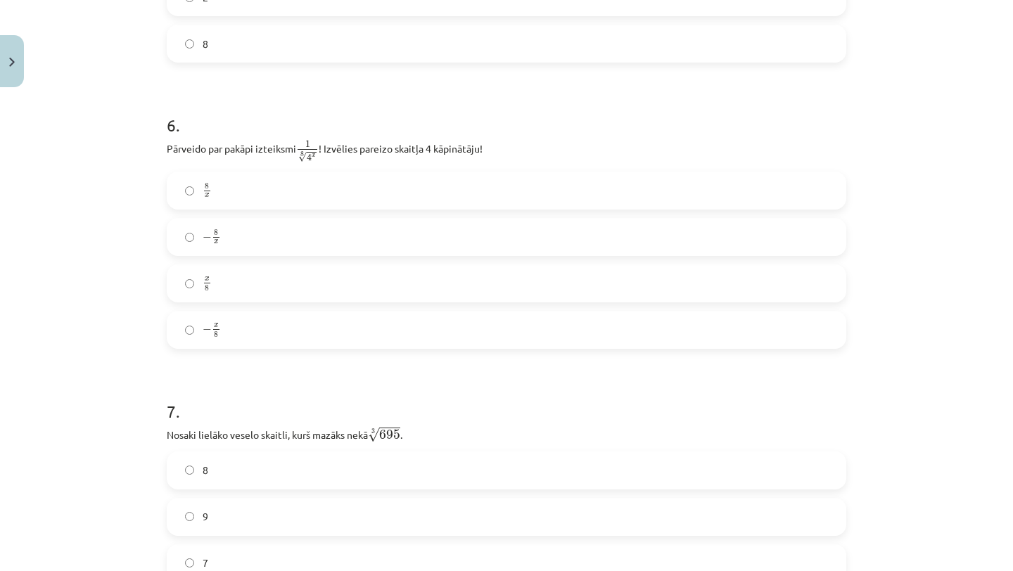
scroll to position [1364, 0]
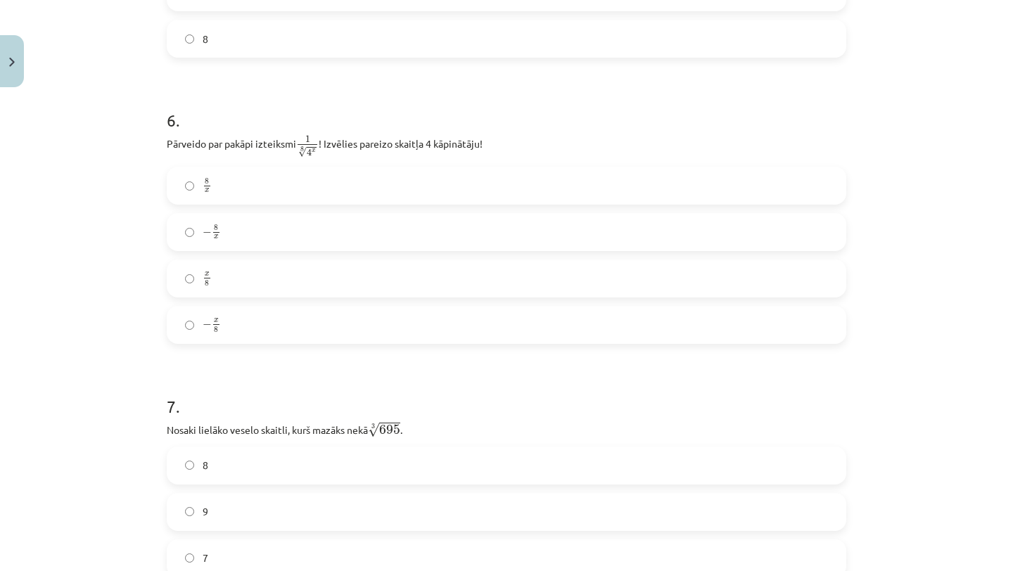
click at [253, 331] on label "− x 8 − x 8" at bounding box center [506, 324] width 677 height 35
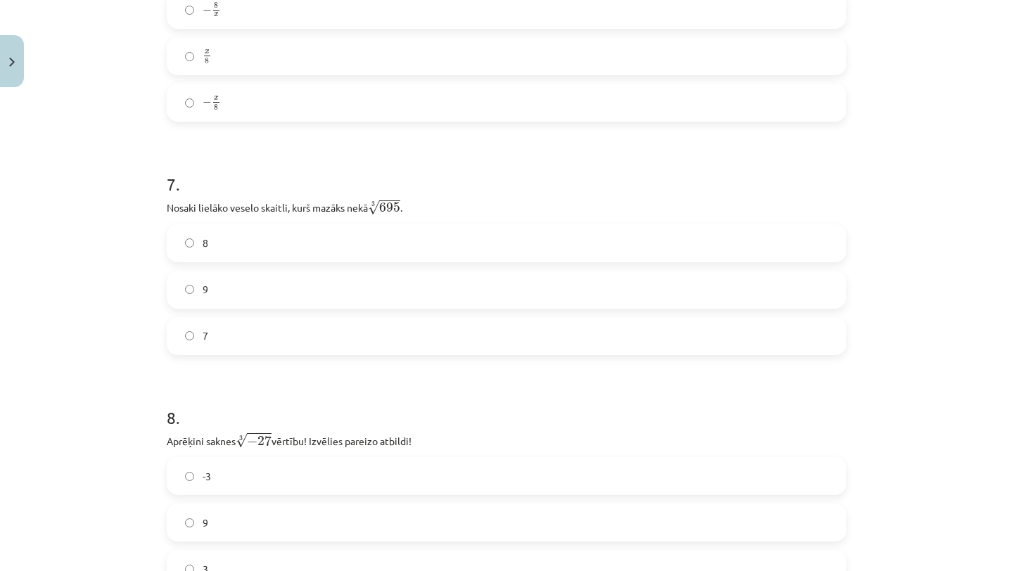
scroll to position [1587, 0]
click at [350, 239] on label "8" at bounding box center [506, 242] width 677 height 35
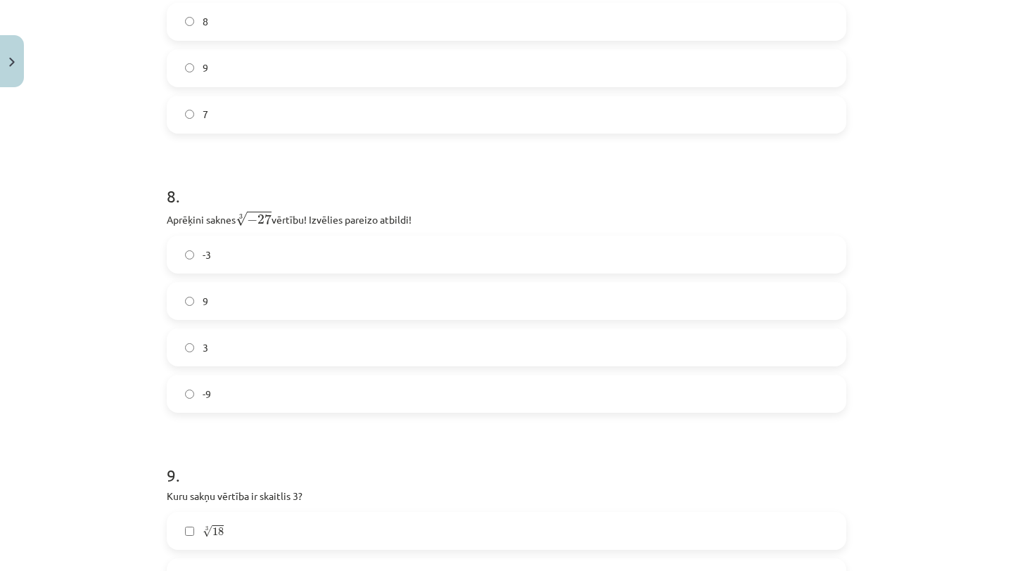
scroll to position [1812, 0]
click at [297, 250] on label "-3" at bounding box center [506, 250] width 677 height 35
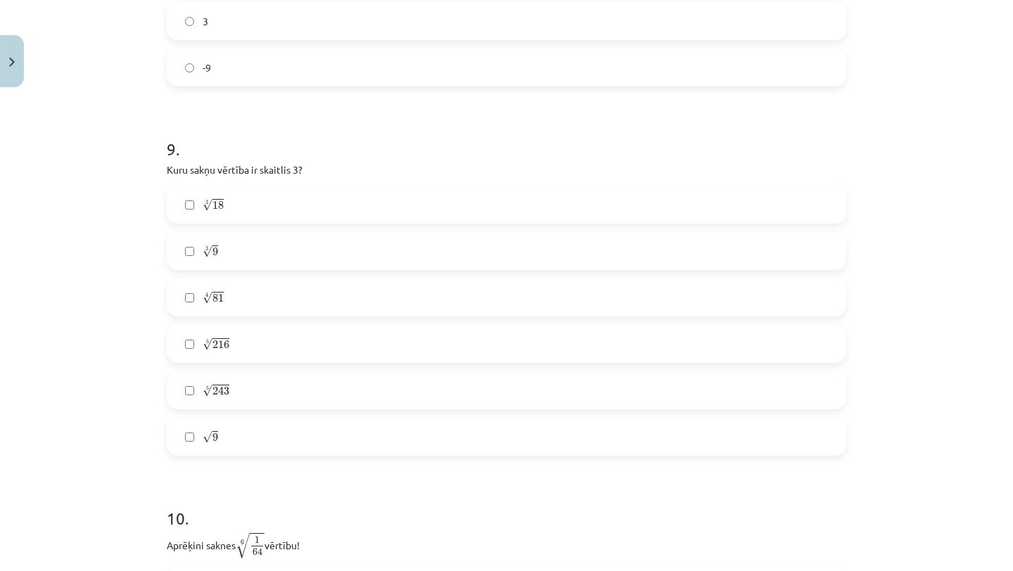
scroll to position [2136, 0]
click at [259, 246] on label "3 √ 9 9 3" at bounding box center [506, 248] width 677 height 35
click at [240, 425] on label "√ 9 9" at bounding box center [506, 434] width 677 height 35
click at [217, 247] on span "9" at bounding box center [215, 249] width 6 height 8
click at [216, 392] on span "243" at bounding box center [220, 389] width 17 height 8
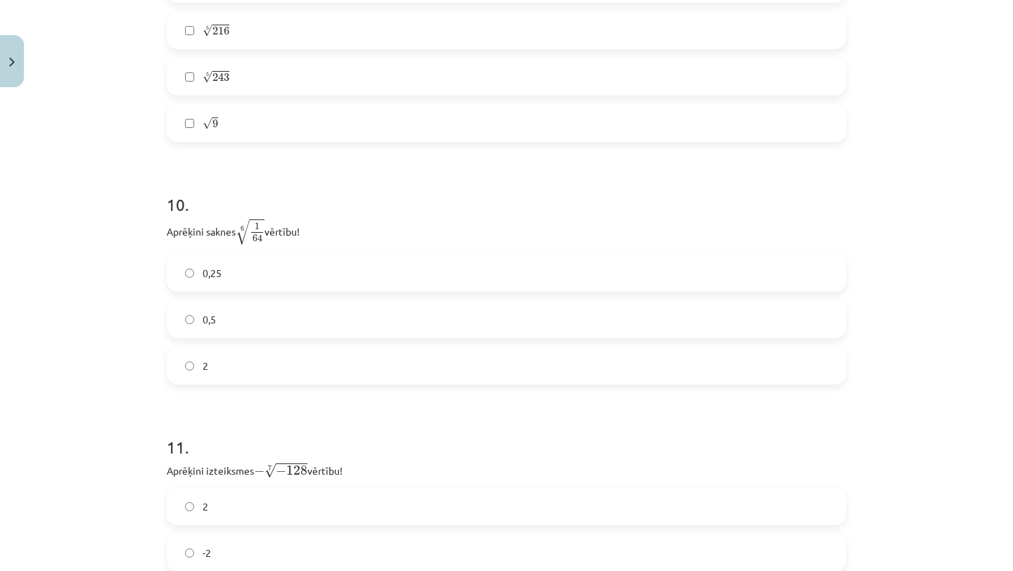
scroll to position [2449, 0]
click at [253, 327] on label "0,5" at bounding box center [506, 318] width 677 height 35
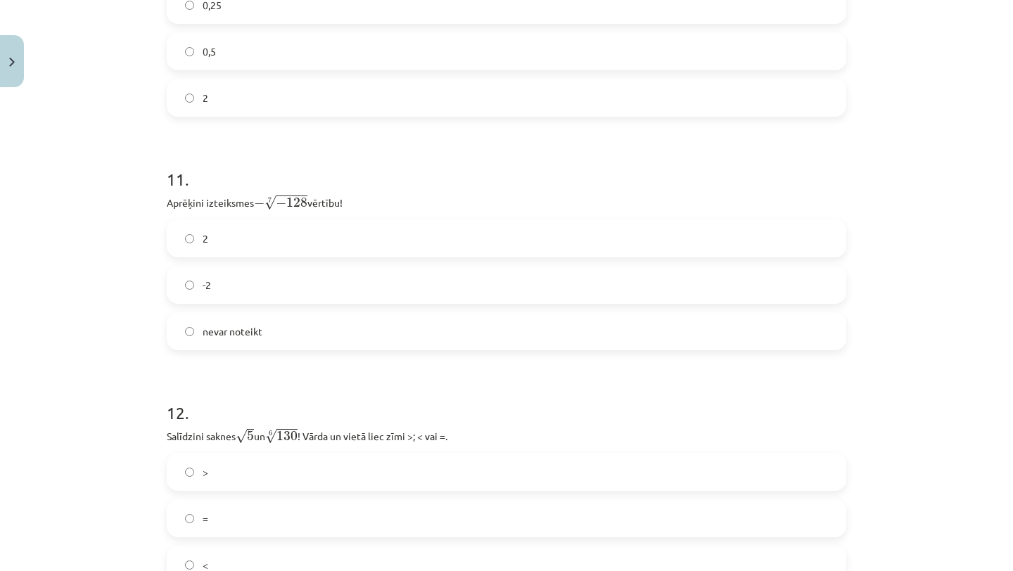
scroll to position [2722, 0]
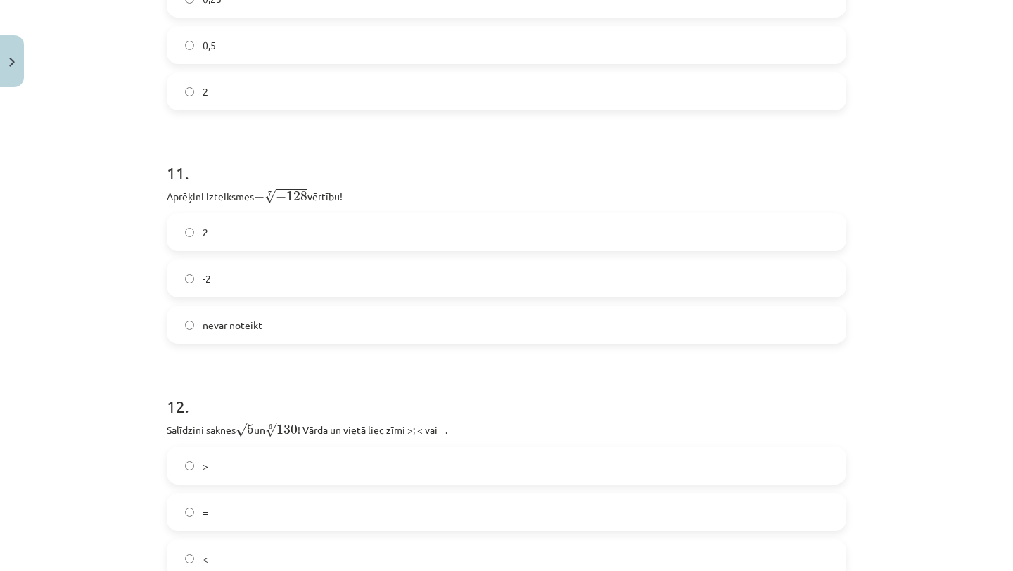
click at [260, 229] on label "2" at bounding box center [506, 232] width 677 height 35
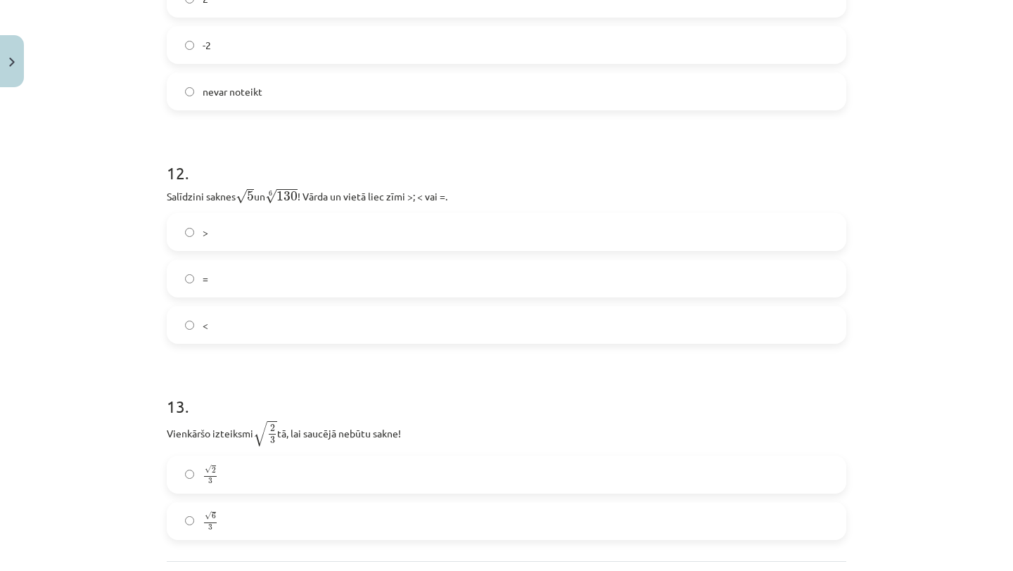
scroll to position [2959, 0]
click at [247, 331] on label "<" at bounding box center [506, 322] width 677 height 35
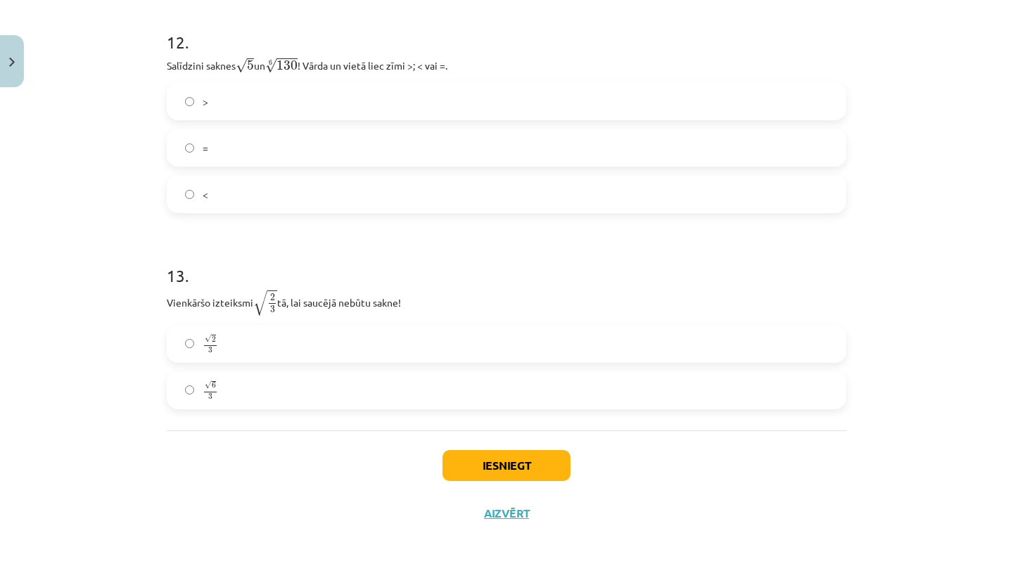
scroll to position [3088, 0]
click at [242, 390] on label "√ 6 3 6 3" at bounding box center [506, 388] width 677 height 35
click at [506, 466] on button "Iesniegt" at bounding box center [506, 464] width 128 height 31
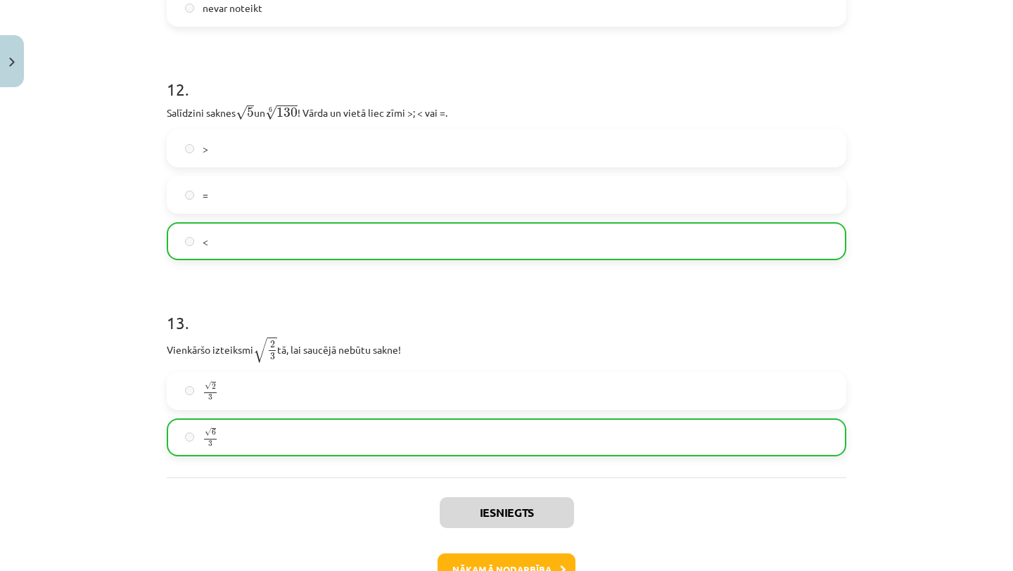
scroll to position [3133, 0]
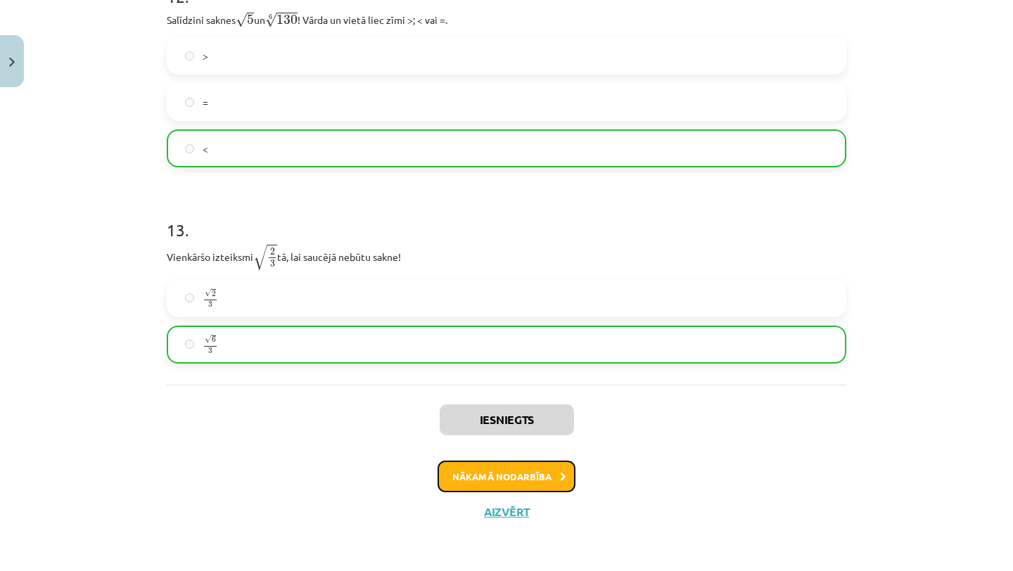
click at [487, 468] on button "Nākamā nodarbība" at bounding box center [507, 477] width 138 height 32
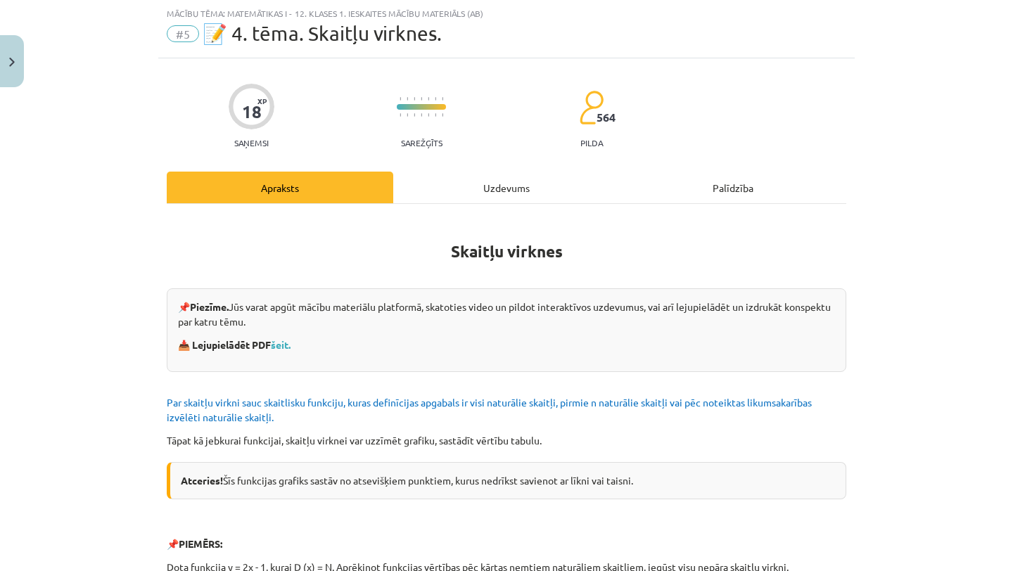
scroll to position [0, 0]
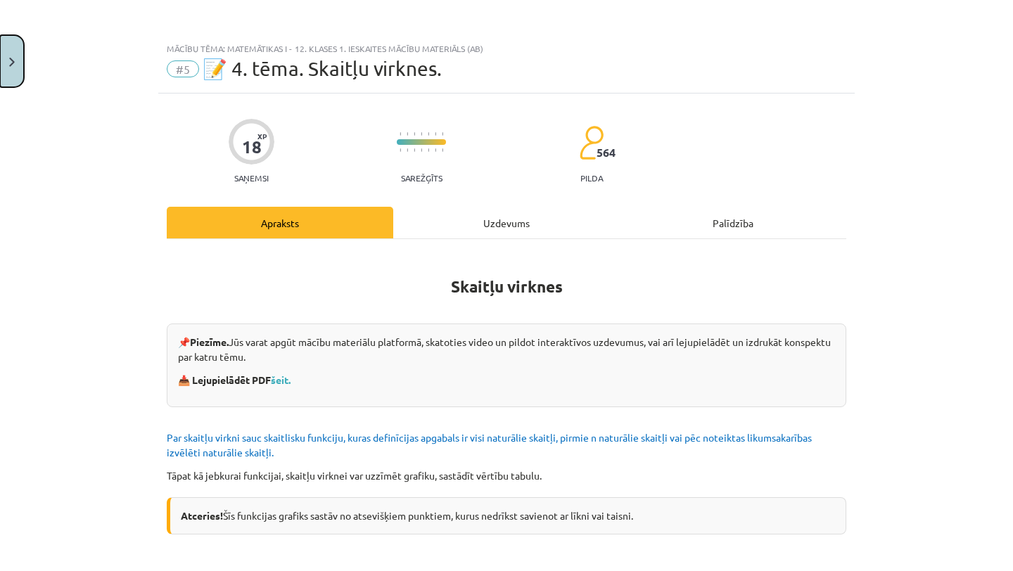
click at [10, 58] on img "Close" at bounding box center [12, 62] width 6 height 9
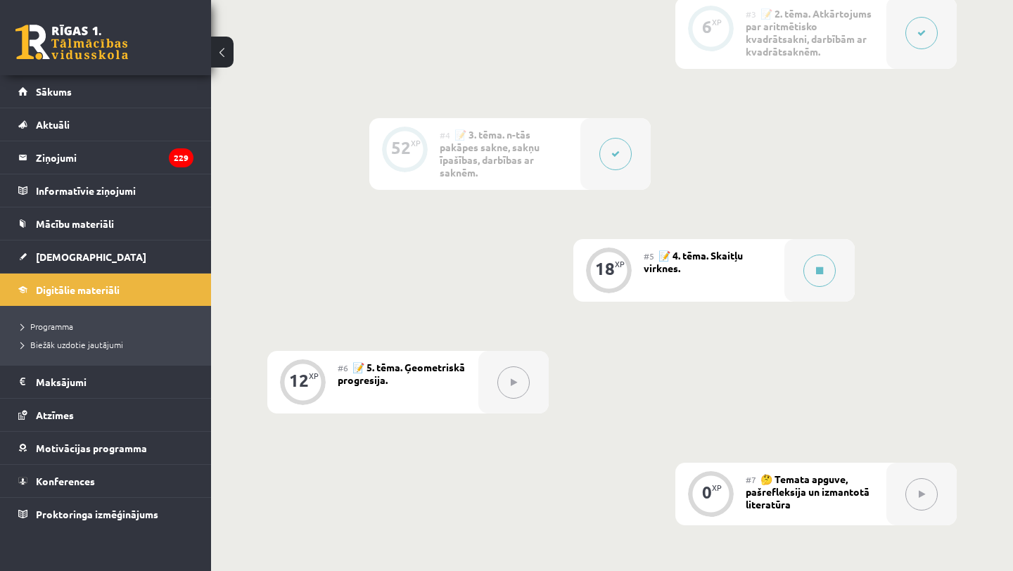
scroll to position [724, 0]
click at [817, 255] on button at bounding box center [819, 271] width 32 height 32
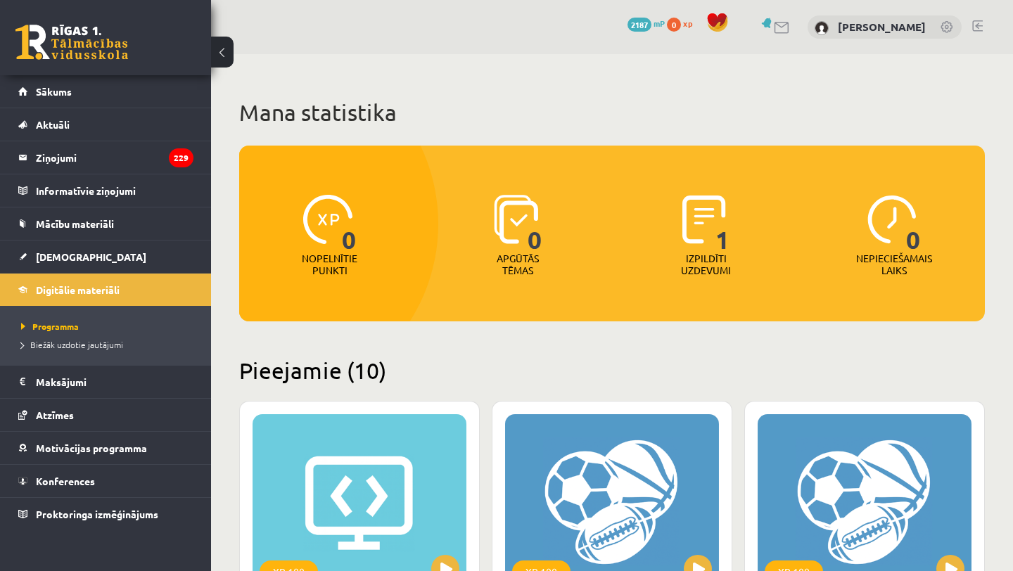
scroll to position [1728, 0]
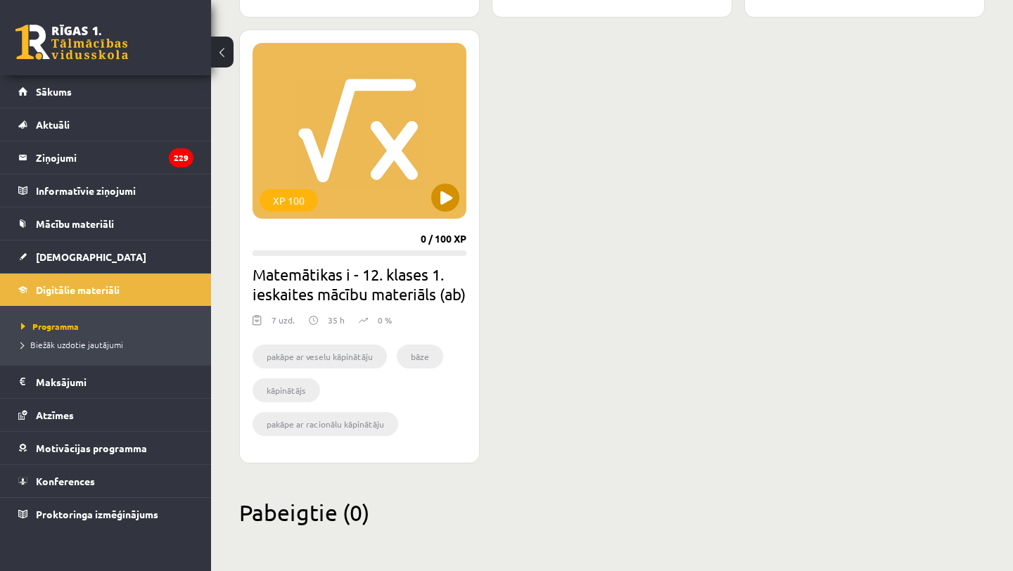
click at [378, 116] on div "XP 100" at bounding box center [360, 131] width 214 height 176
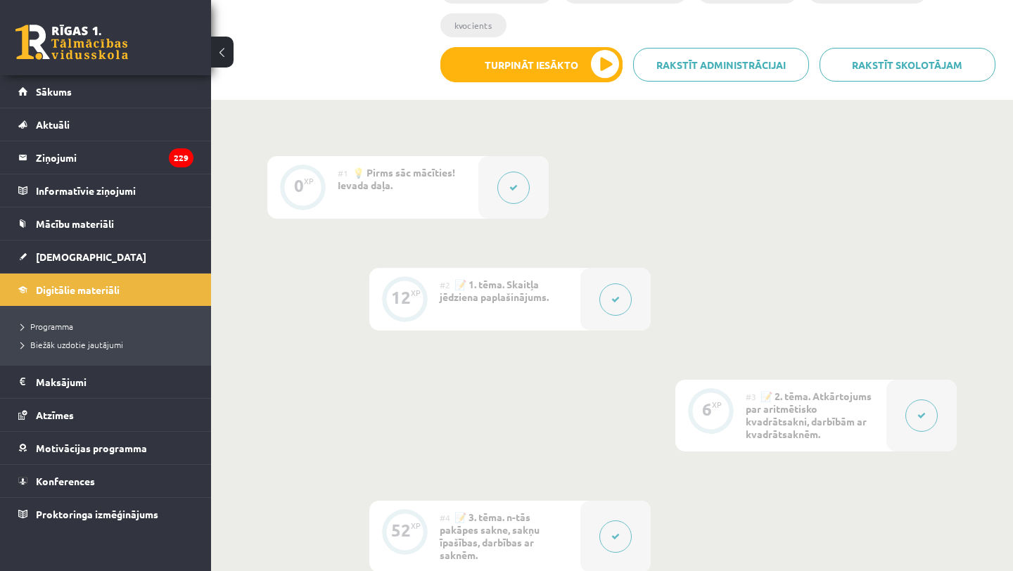
scroll to position [341, 0]
click at [618, 296] on icon at bounding box center [615, 300] width 8 height 8
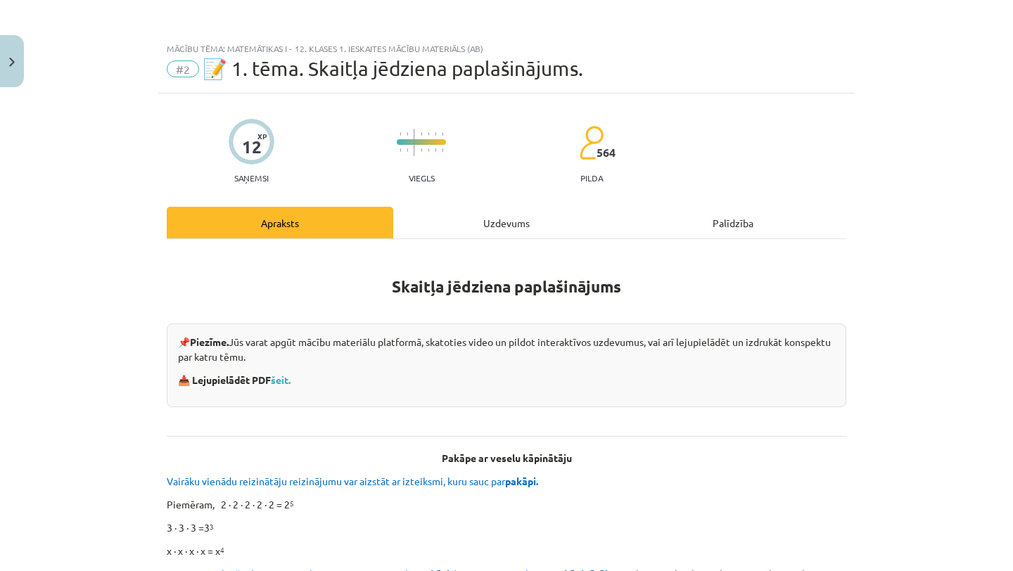
scroll to position [11, 0]
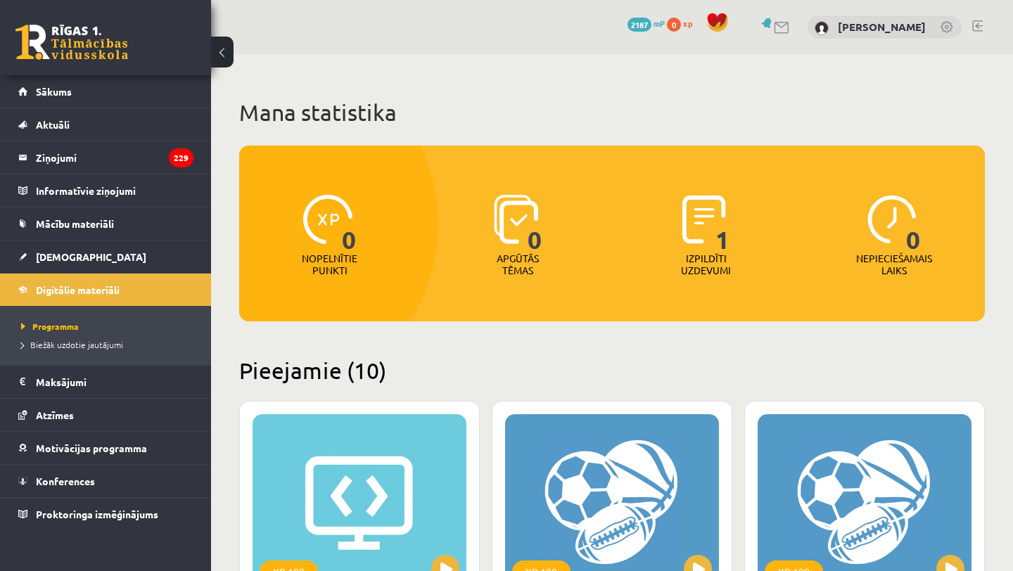
scroll to position [1728, 0]
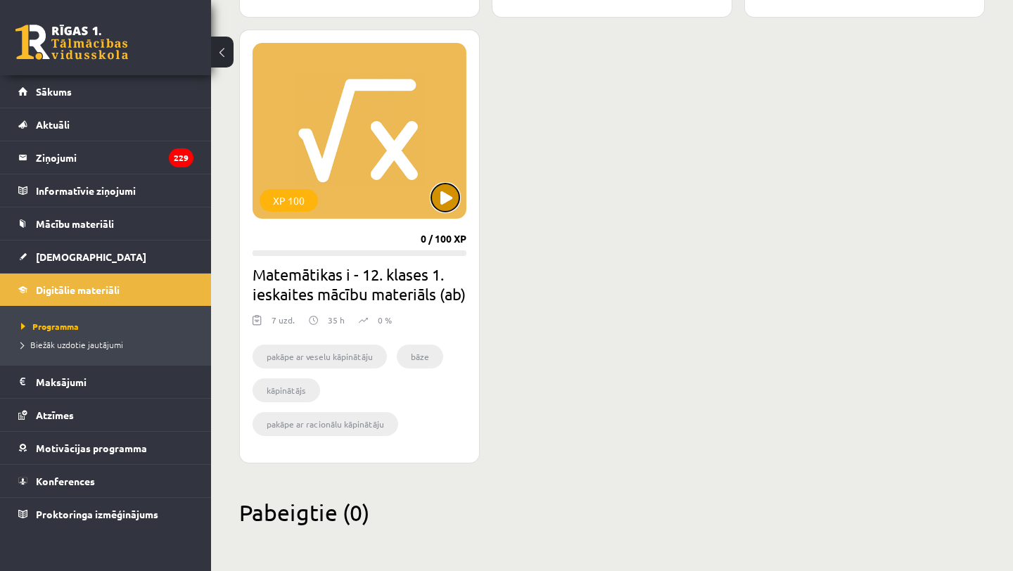
click at [446, 184] on button at bounding box center [445, 198] width 28 height 28
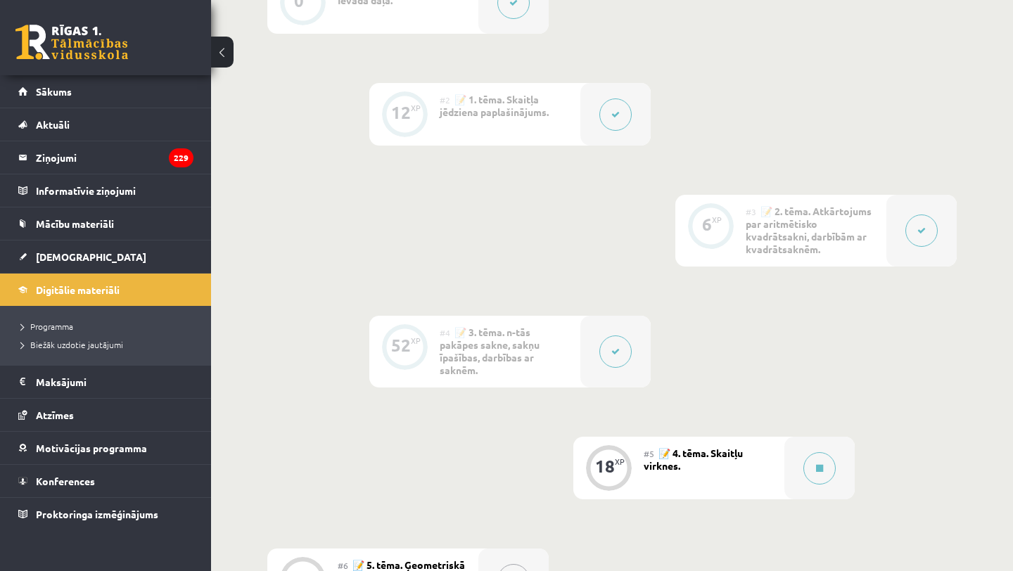
scroll to position [454, 0]
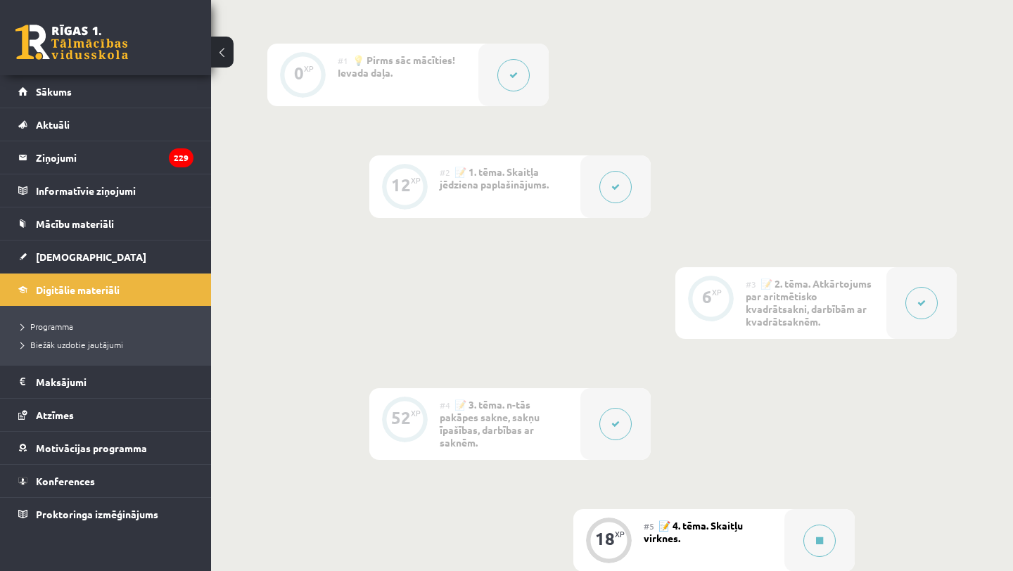
click at [916, 287] on button at bounding box center [921, 303] width 32 height 32
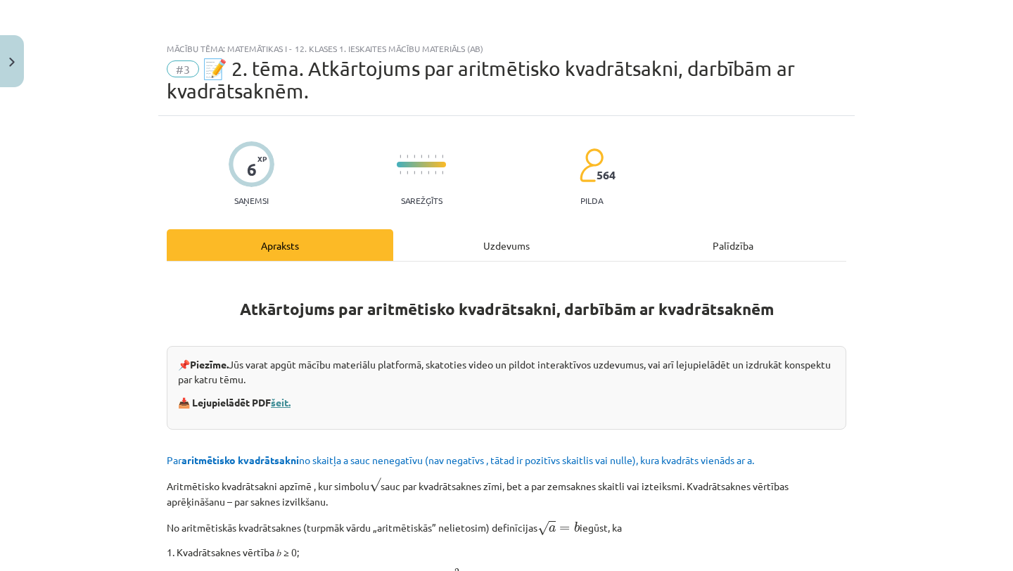
click at [284, 406] on link "šeit." at bounding box center [281, 402] width 20 height 13
click at [23, 65] on button "Close" at bounding box center [12, 61] width 24 height 52
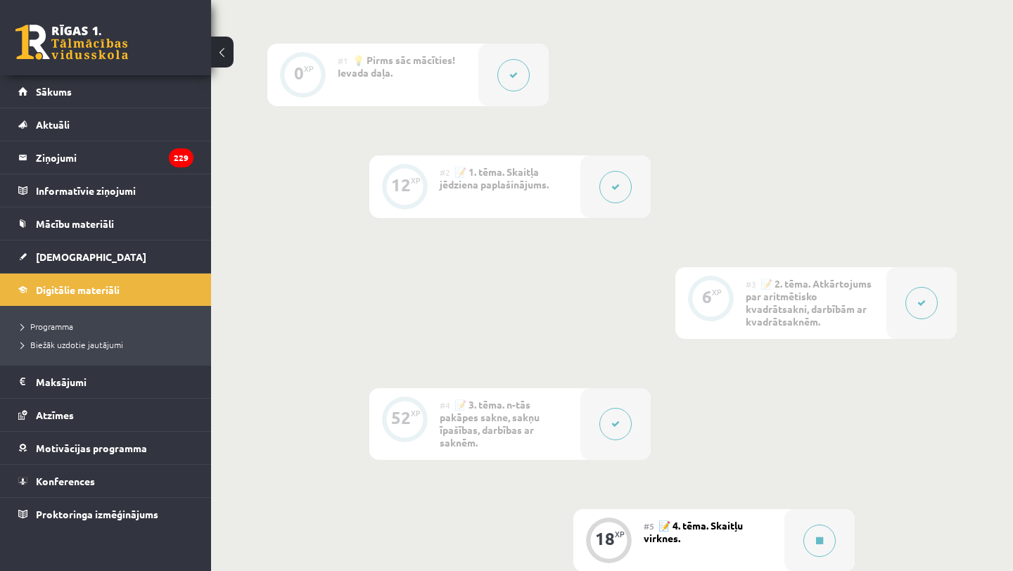
click at [614, 420] on icon at bounding box center [615, 424] width 8 height 8
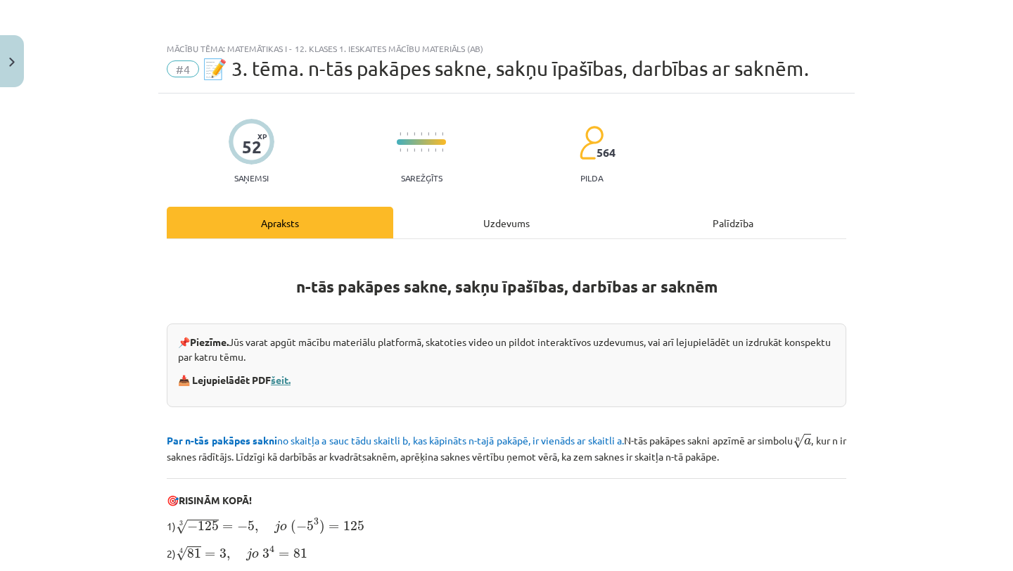
click at [276, 377] on link "šeit." at bounding box center [281, 380] width 20 height 13
click at [18, 60] on button "Close" at bounding box center [12, 61] width 24 height 52
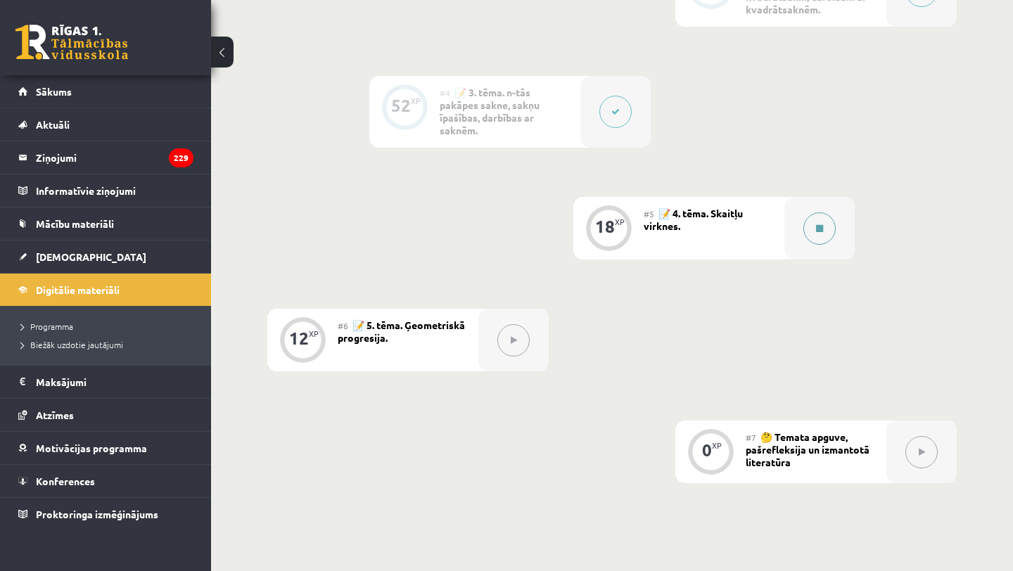
scroll to position [767, 0]
click at [818, 224] on icon at bounding box center [819, 228] width 7 height 8
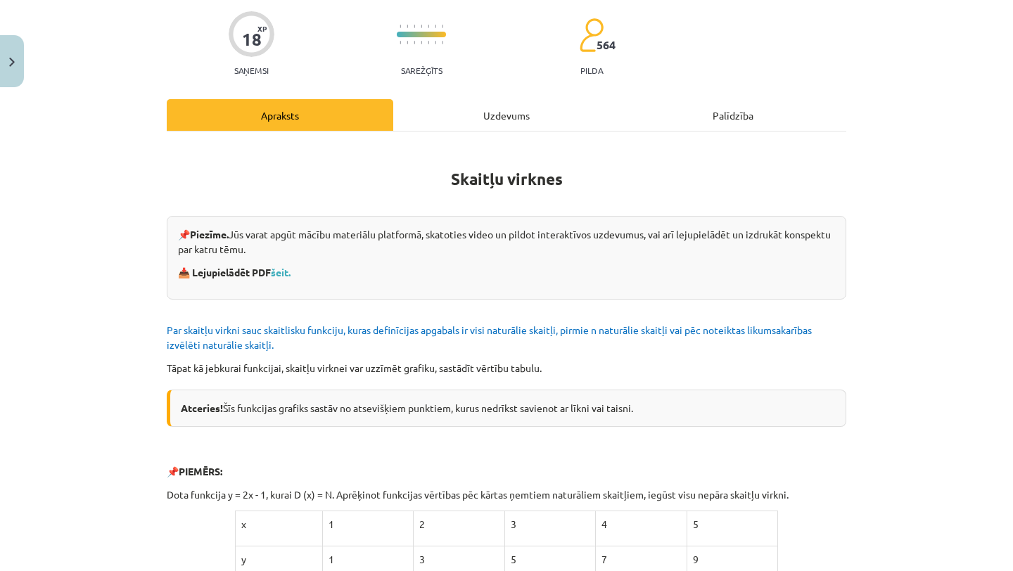
scroll to position [106, 0]
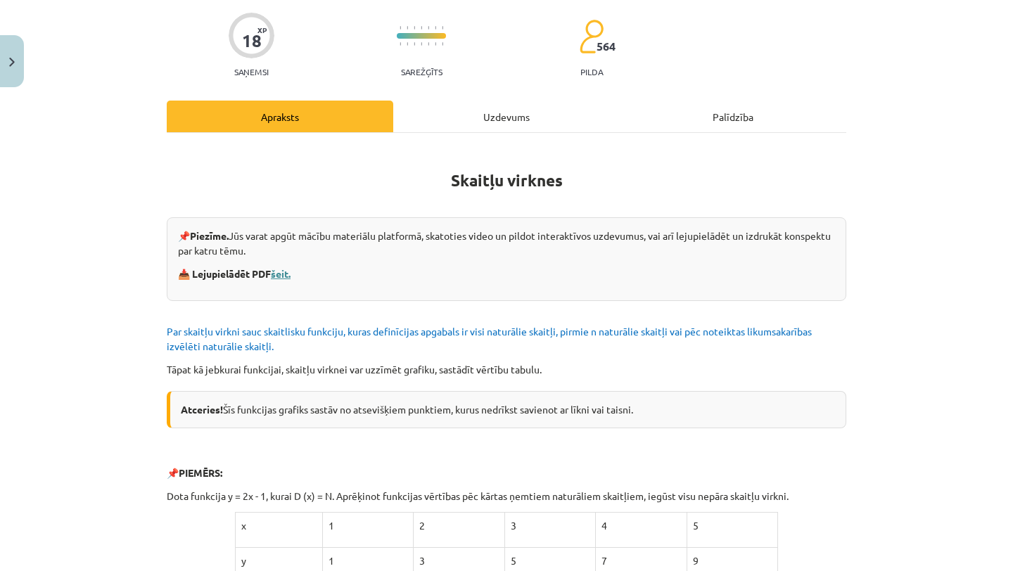
click at [286, 275] on link "šeit." at bounding box center [281, 273] width 20 height 13
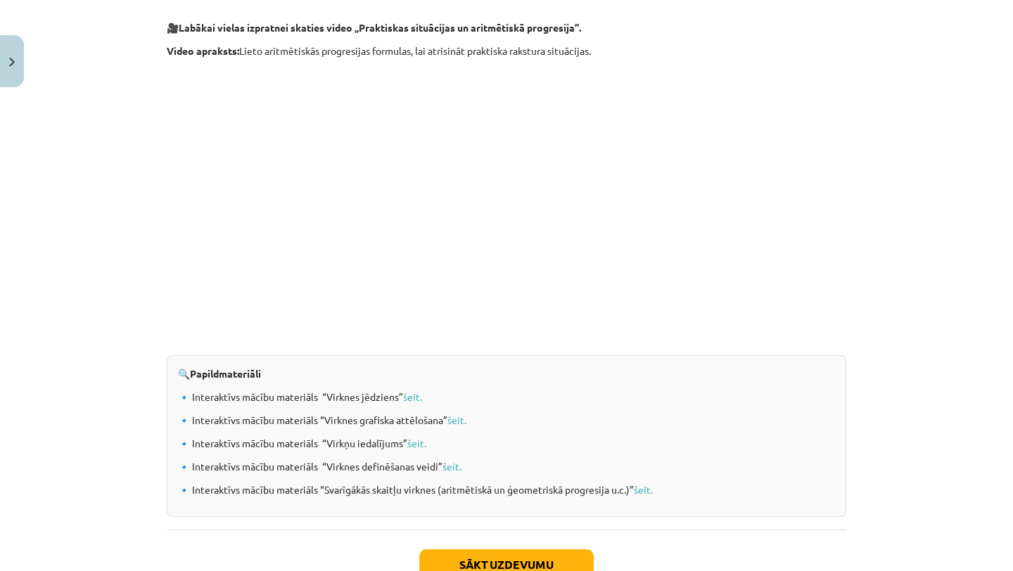
scroll to position [1401, 0]
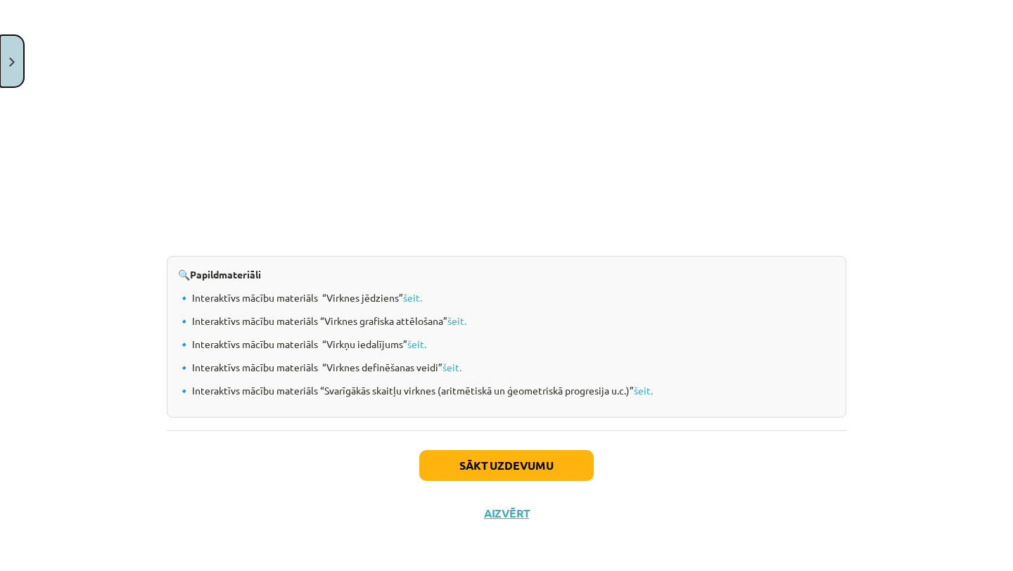
click at [6, 65] on button "Close" at bounding box center [12, 61] width 24 height 52
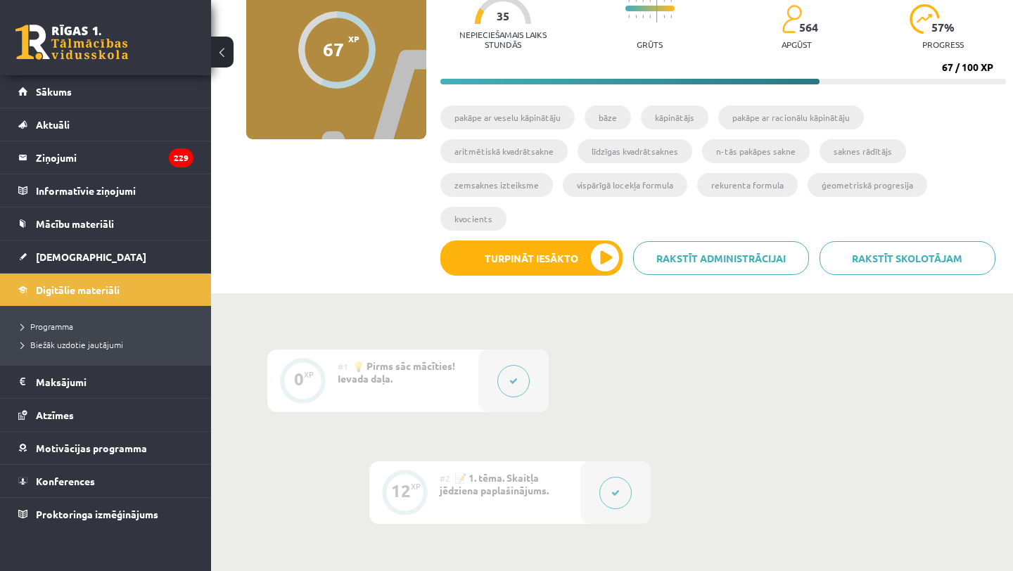
scroll to position [0, 0]
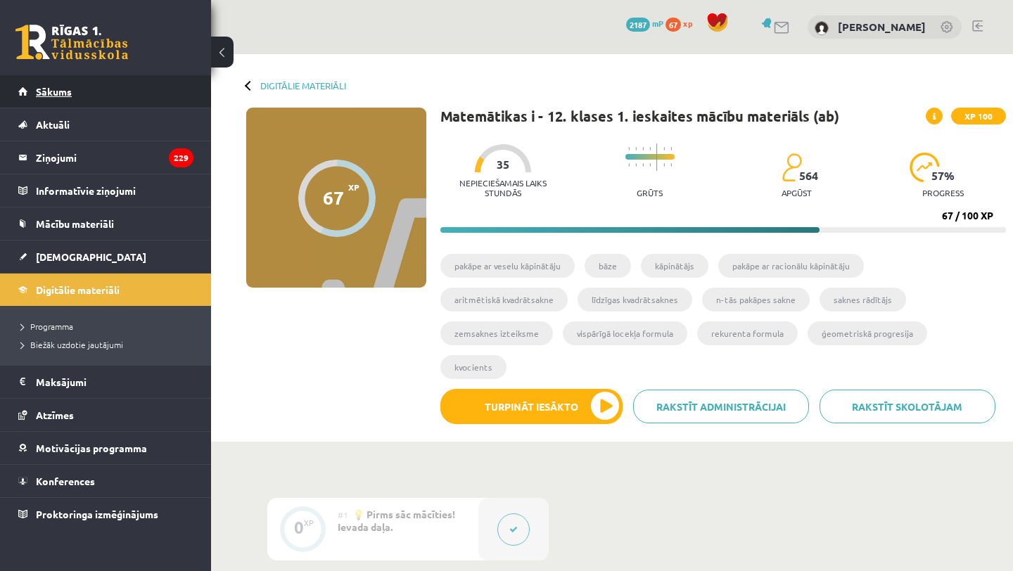
click at [85, 91] on link "Sākums" at bounding box center [105, 91] width 175 height 32
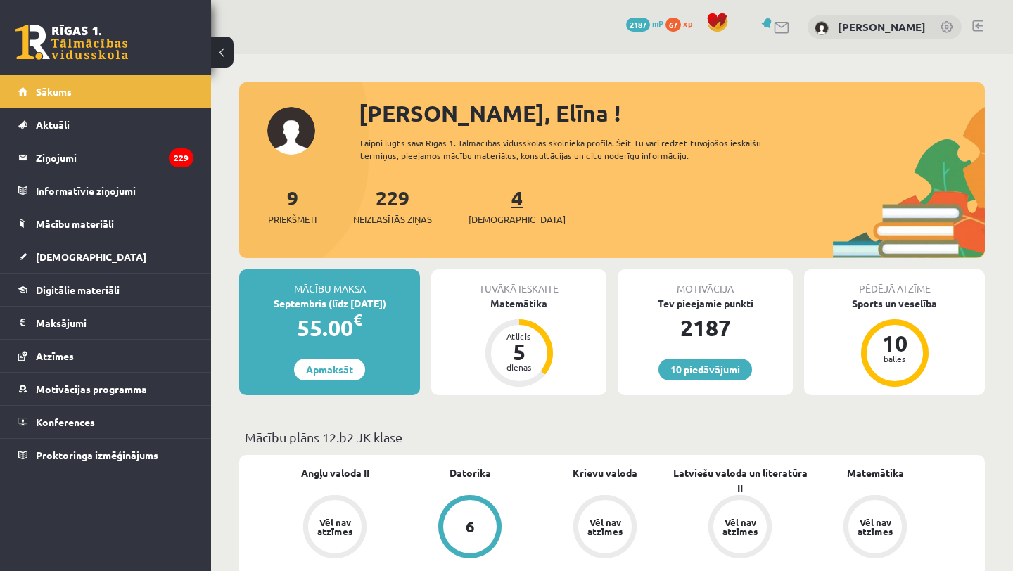
click at [494, 219] on span "[DEMOGRAPHIC_DATA]" at bounding box center [516, 219] width 97 height 14
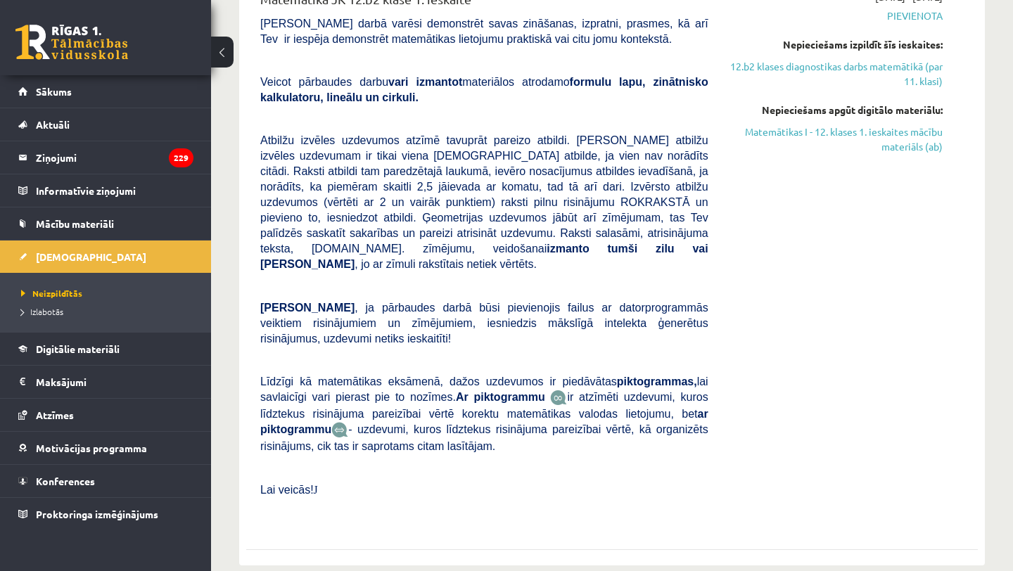
scroll to position [411, 0]
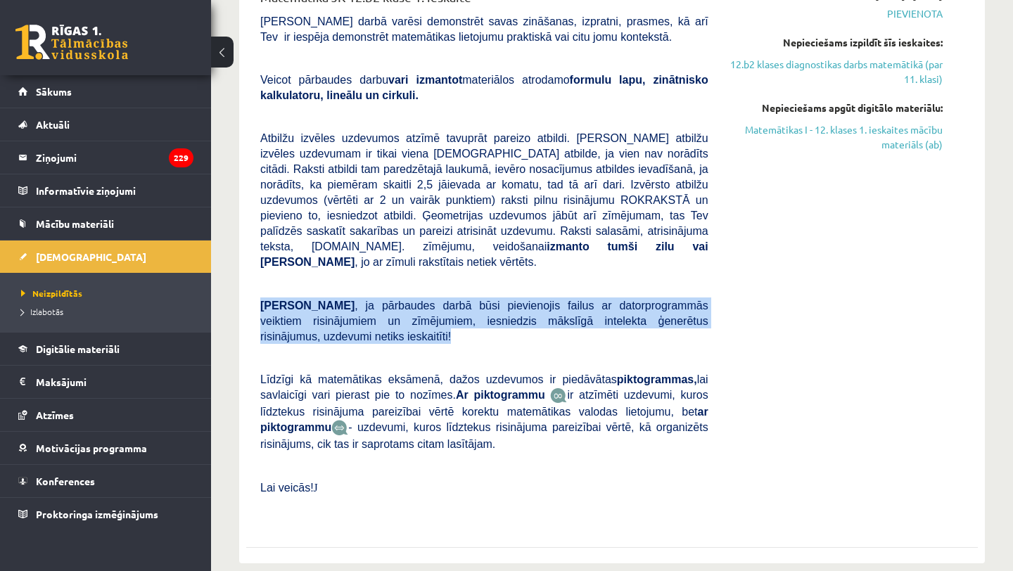
drag, startPoint x: 260, startPoint y: 305, endPoint x: 404, endPoint y: 340, distance: 148.6
click at [404, 340] on p "Ņem vērā , ja pārbaudes darbā būsi pievienojis failus ar datorprogrammās veikti…" at bounding box center [484, 321] width 448 height 46
copy span "Ņem vērā , ja pārbaudes darbā būsi pievienojis failus ar datorprogrammās veikti…"
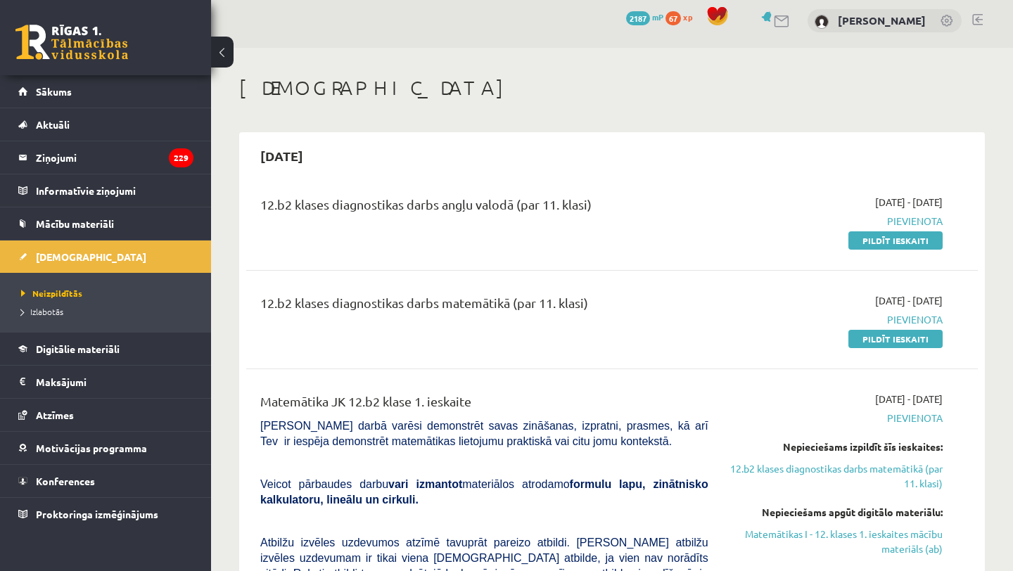
scroll to position [0, 0]
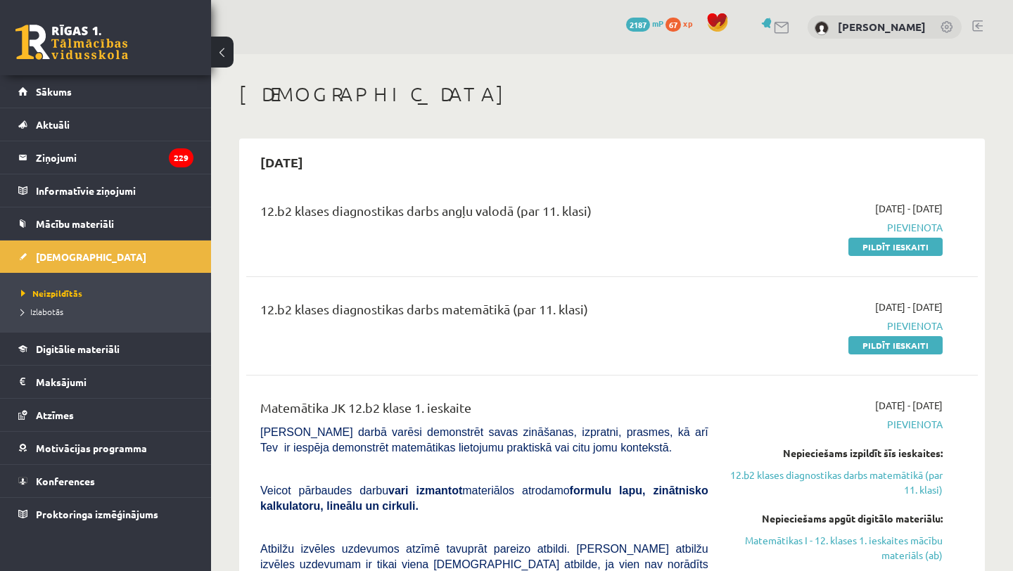
click at [93, 51] on link at bounding box center [71, 42] width 113 height 35
